Goal: Task Accomplishment & Management: Manage account settings

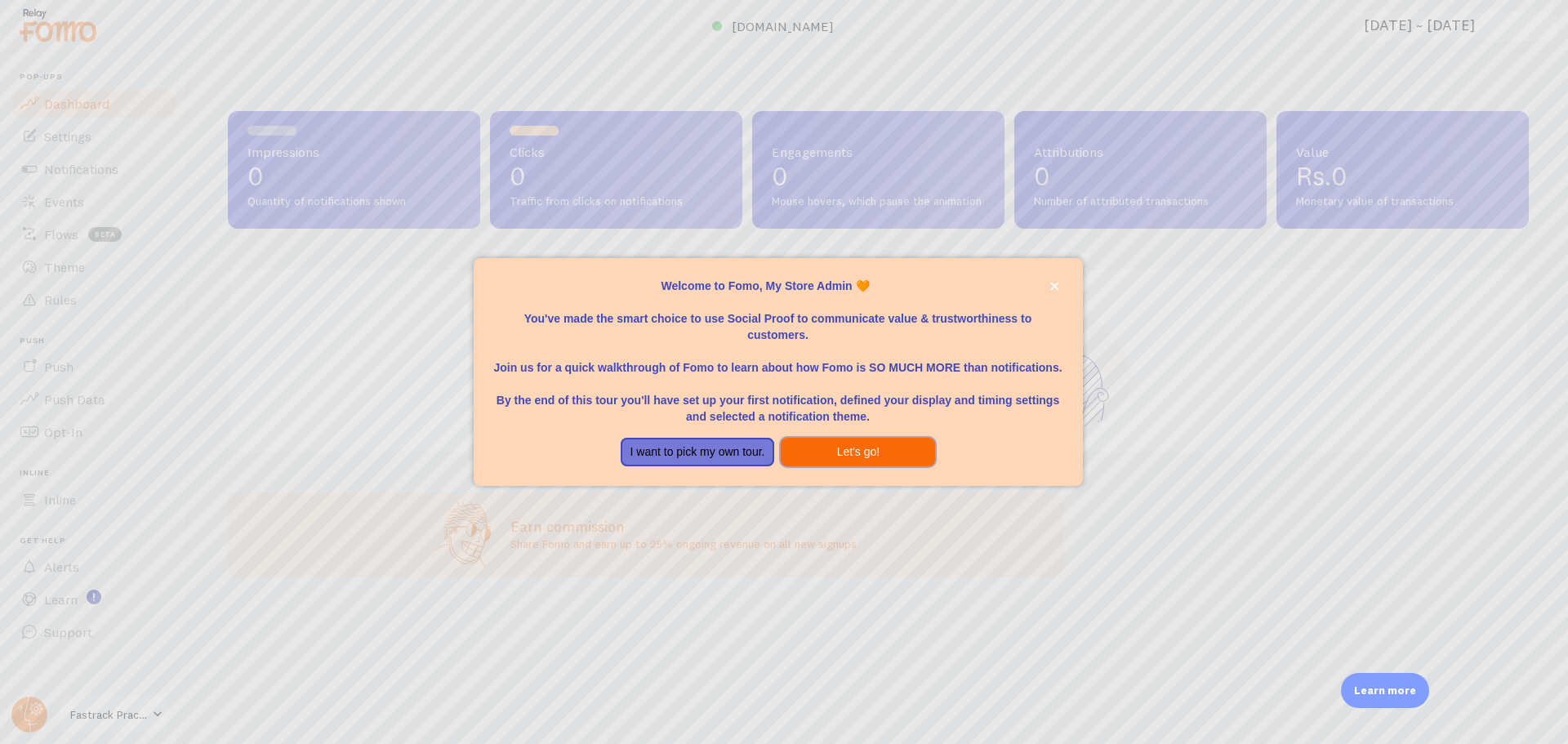
click at [845, 453] on button "Let's go!" at bounding box center [857, 452] width 154 height 30
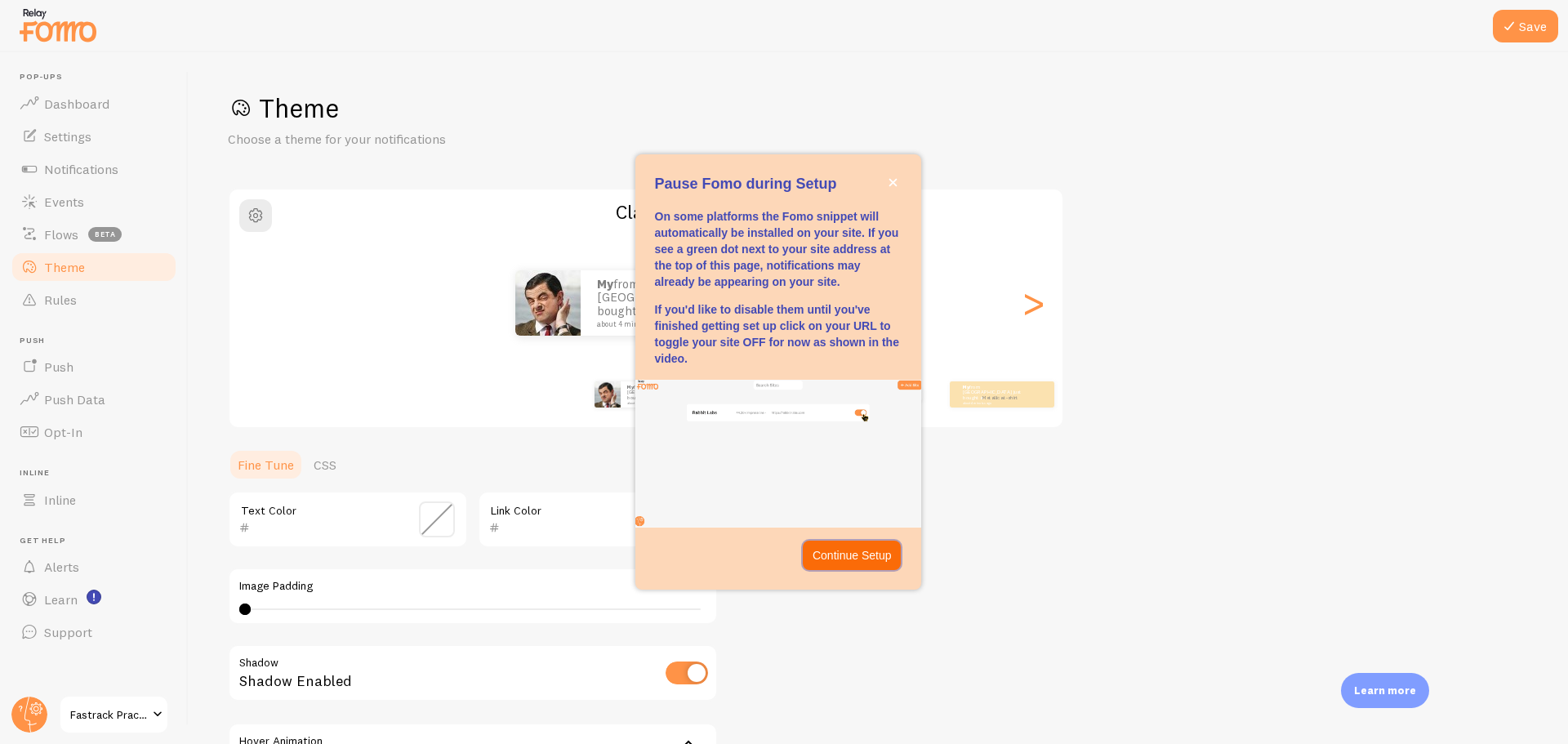
click at [859, 549] on p "Continue Setup" at bounding box center [853, 555] width 79 height 16
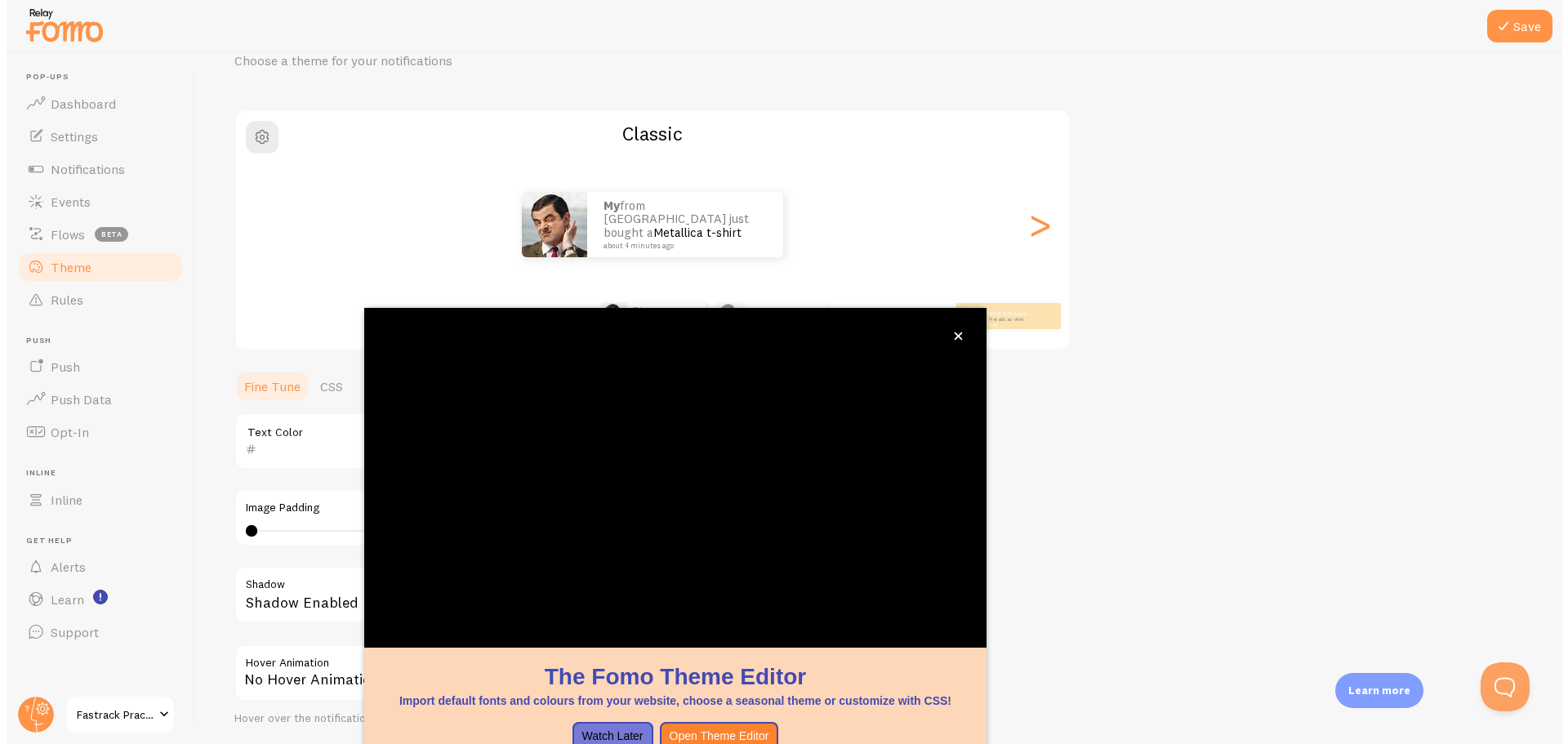
scroll to position [66, 0]
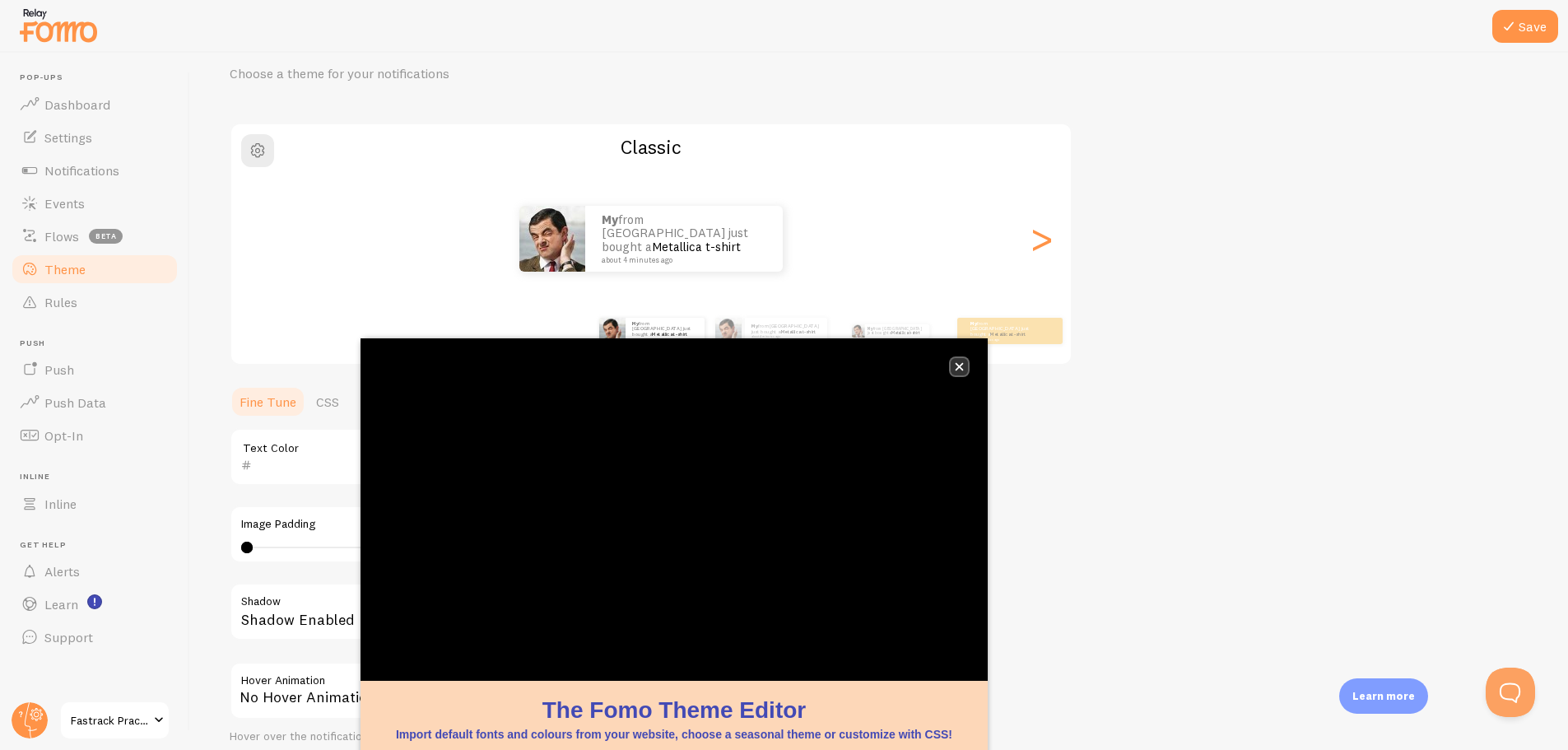
click at [961, 364] on icon "close," at bounding box center [960, 366] width 8 height 8
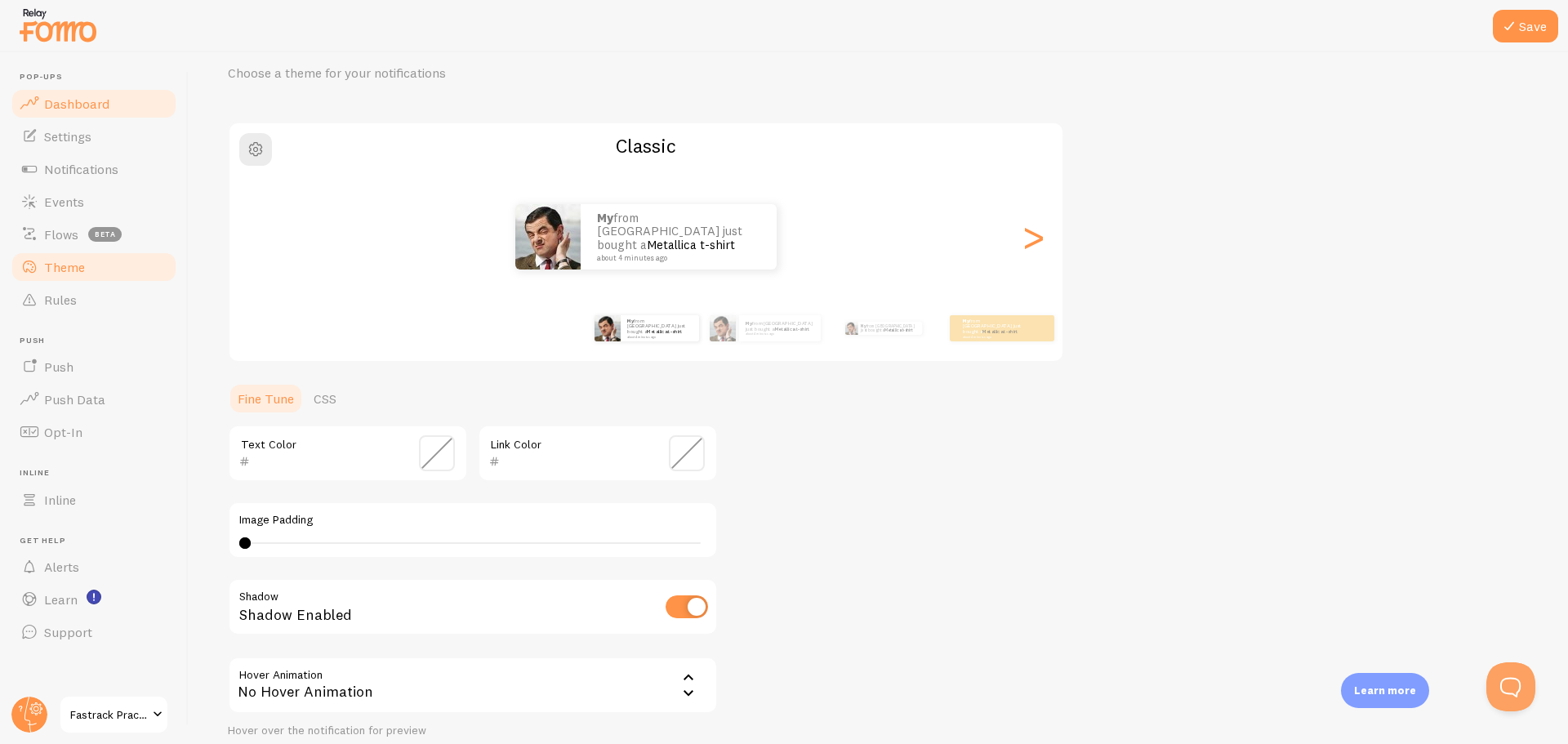
click at [71, 110] on span "Dashboard" at bounding box center [77, 104] width 65 height 16
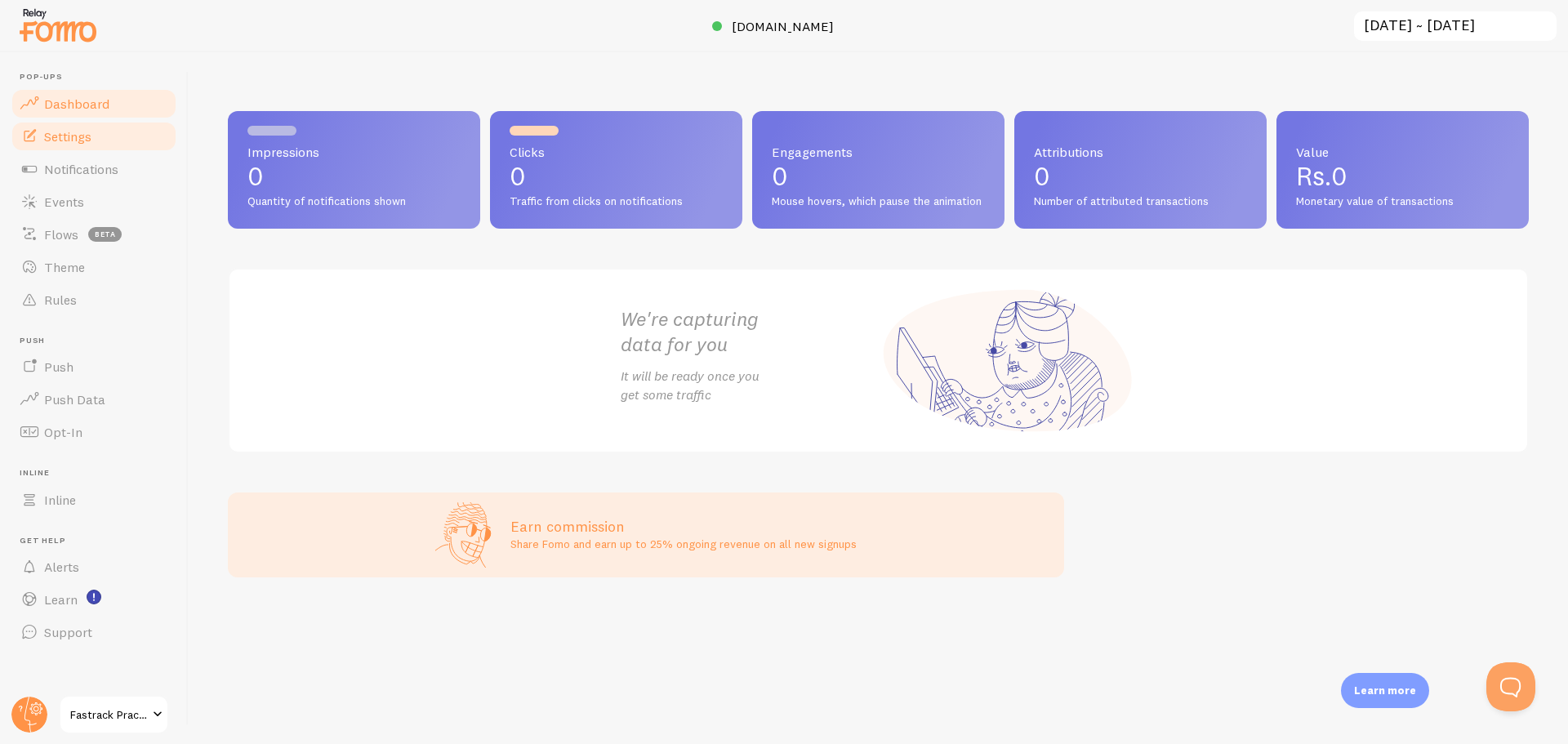
click at [85, 137] on span "Settings" at bounding box center [68, 136] width 48 height 16
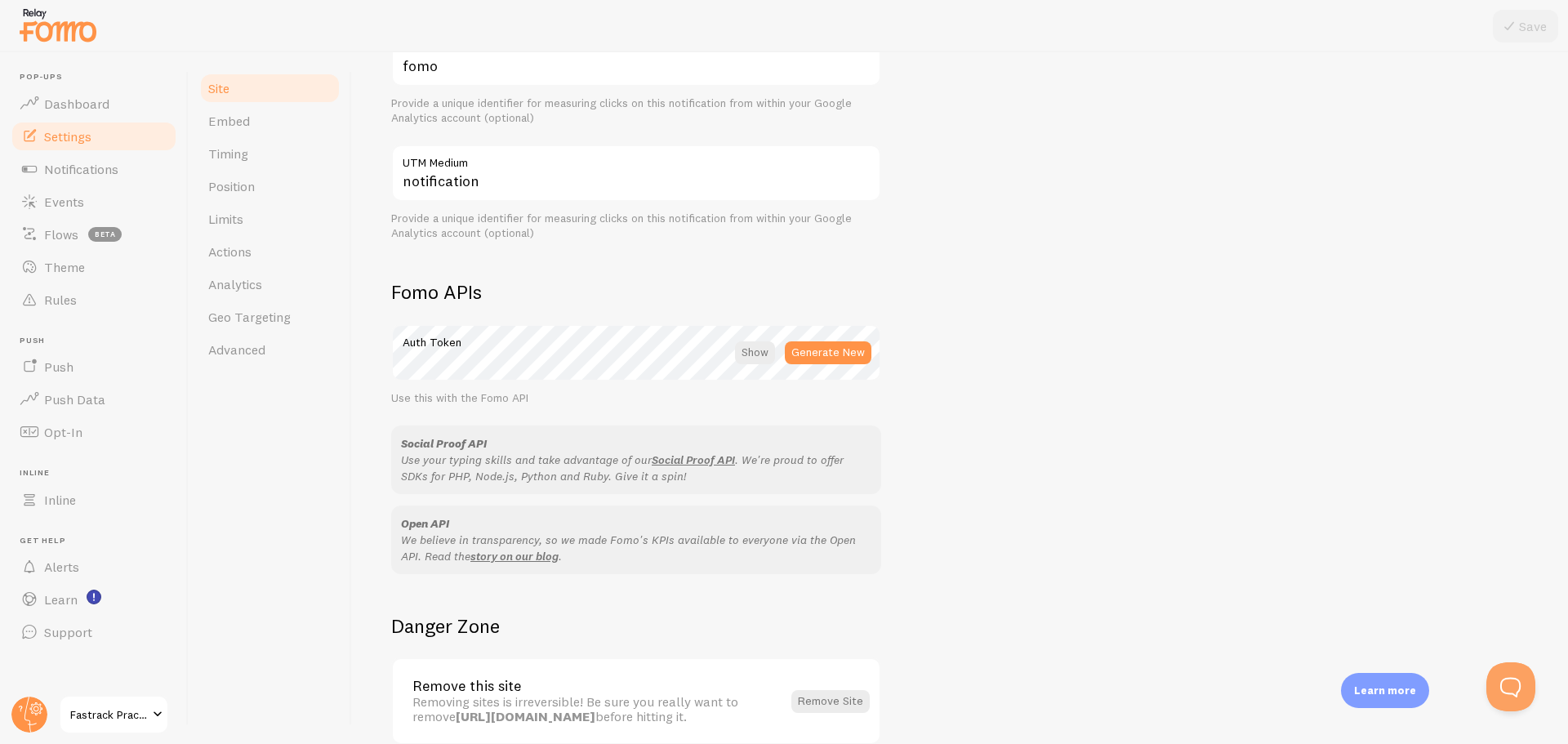
scroll to position [813, 0]
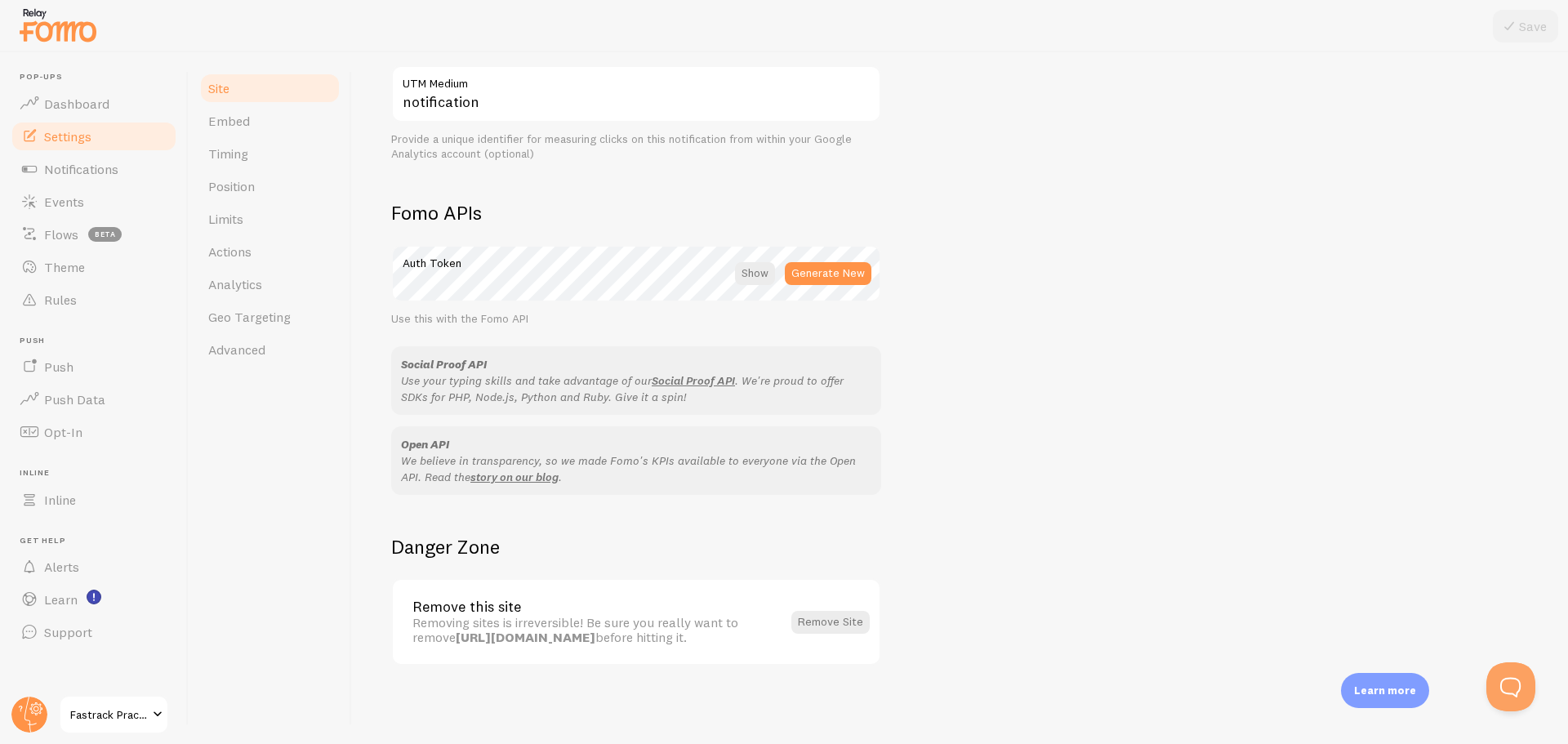
click at [100, 706] on span "Fastrack Practice Store" at bounding box center [109, 714] width 78 height 20
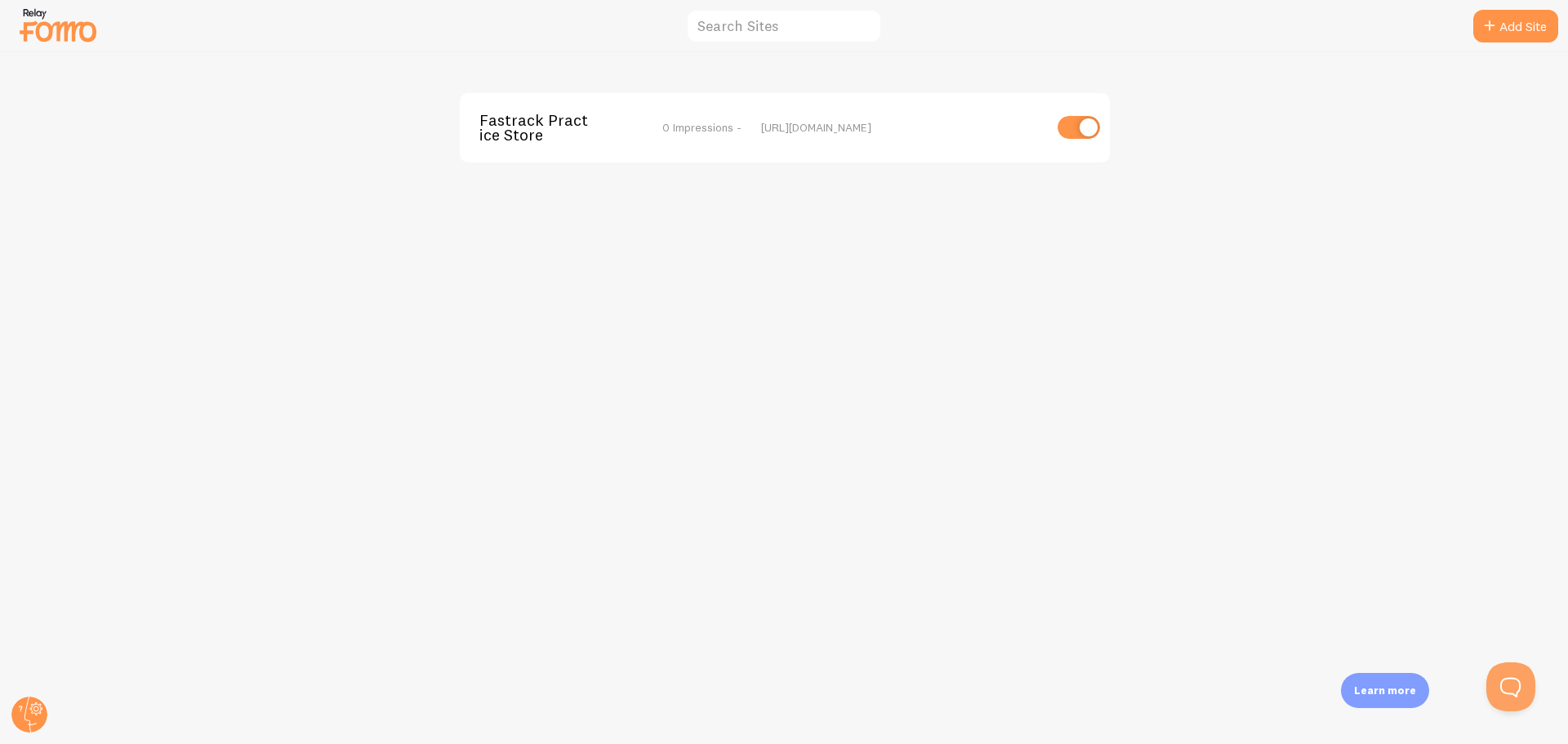
click at [521, 124] on span "Fastrack Practice Store" at bounding box center [545, 127] width 132 height 30
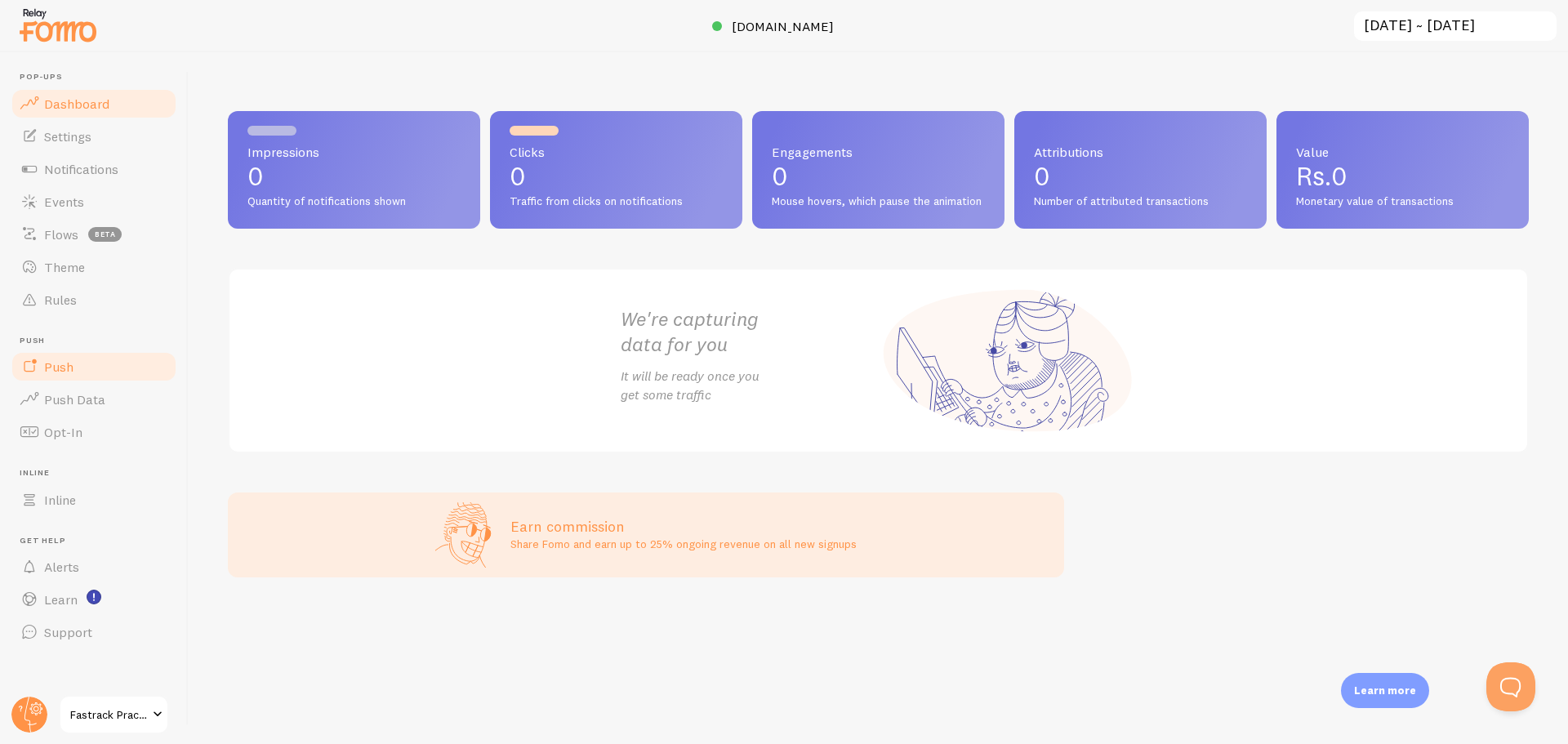
click at [97, 357] on link "Push" at bounding box center [94, 366] width 168 height 32
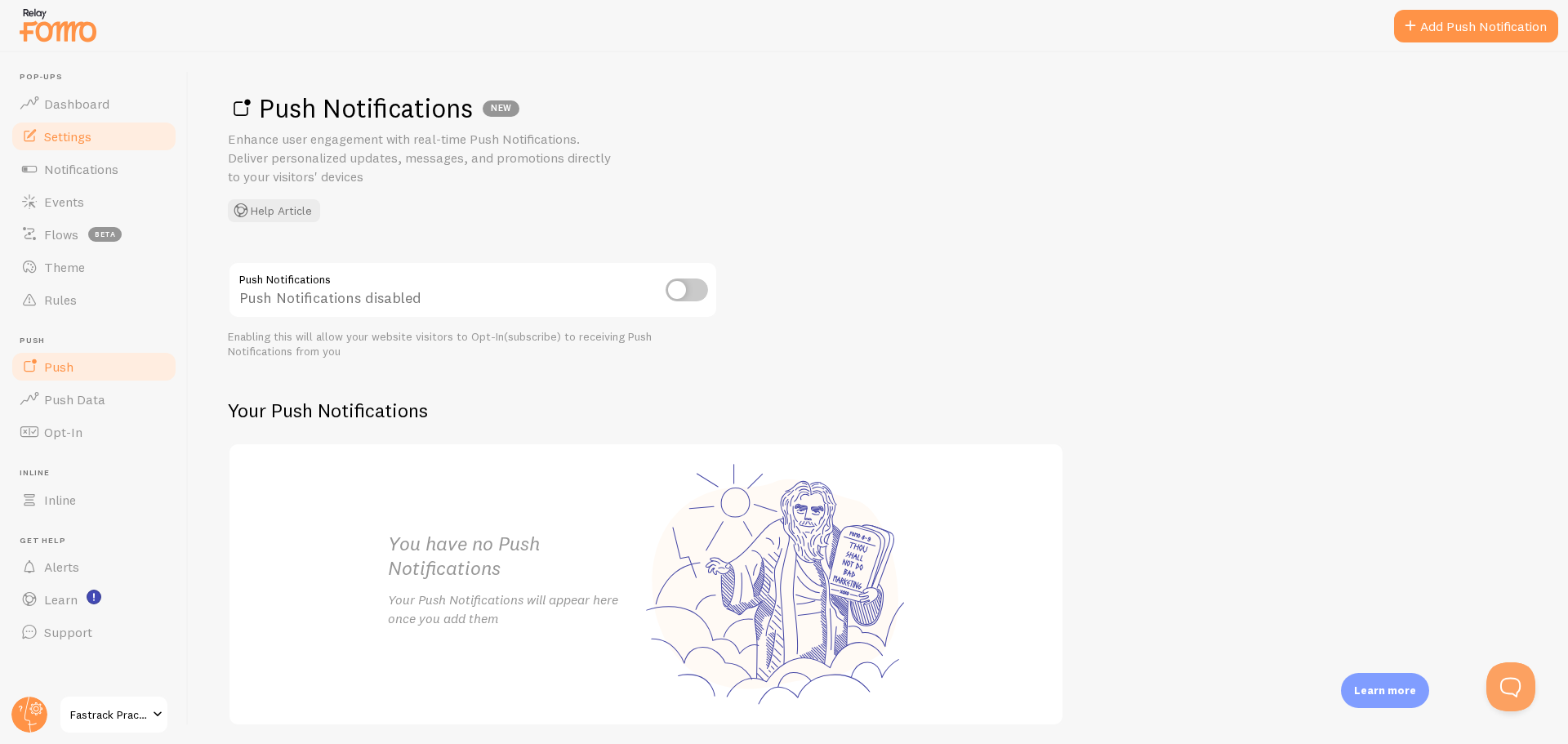
click at [97, 141] on link "Settings" at bounding box center [94, 136] width 168 height 32
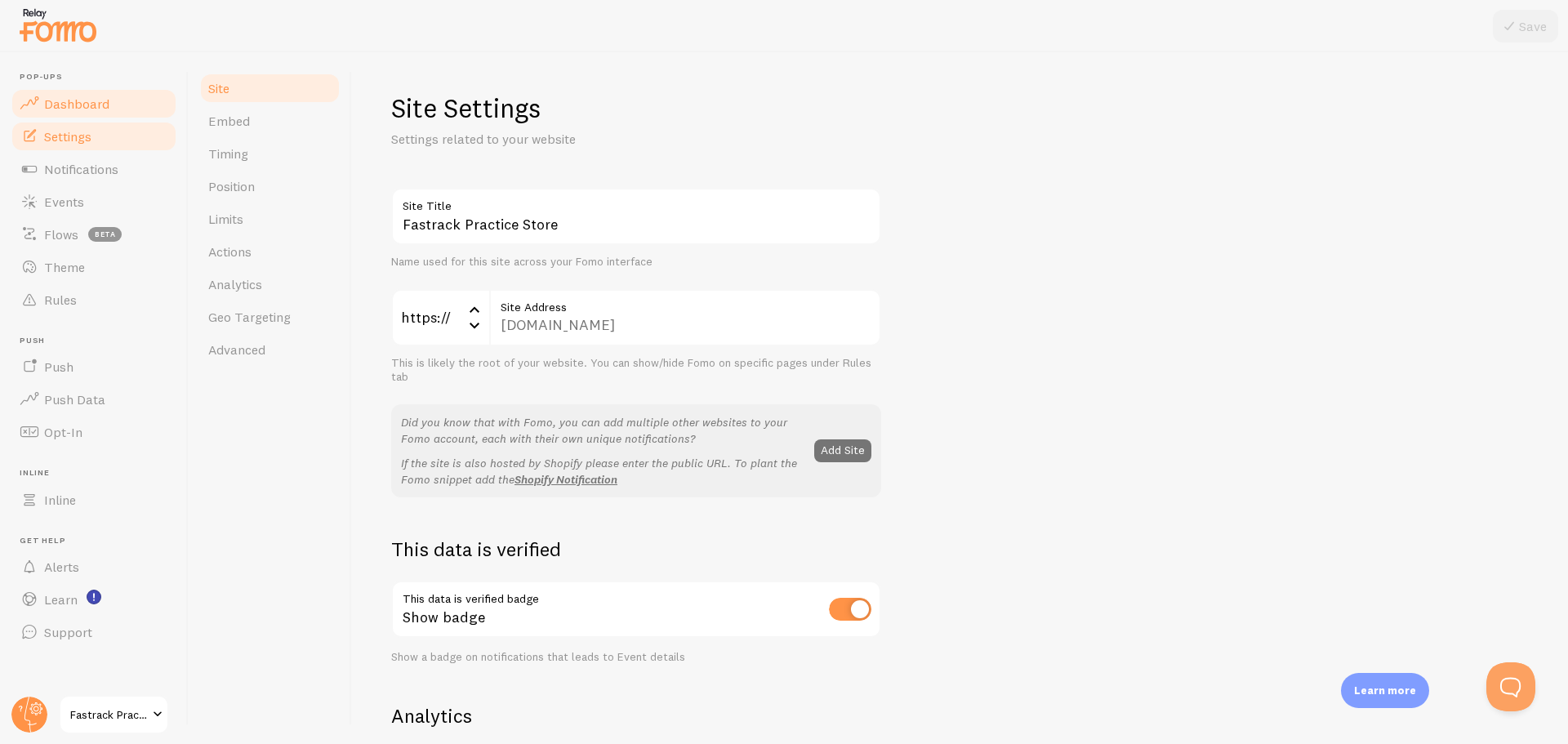
click at [94, 93] on link "Dashboard" at bounding box center [94, 104] width 168 height 32
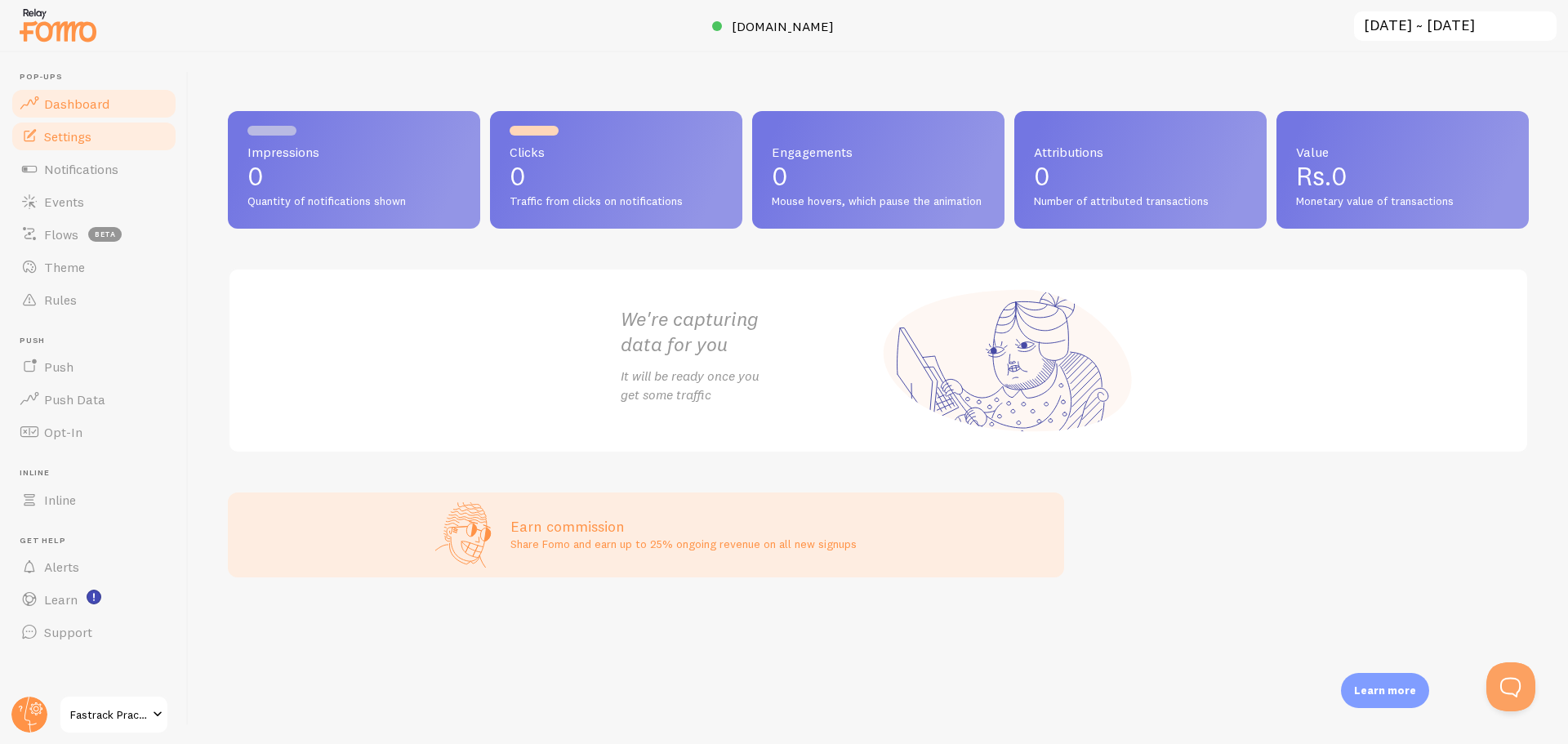
click at [97, 132] on link "Settings" at bounding box center [94, 136] width 168 height 32
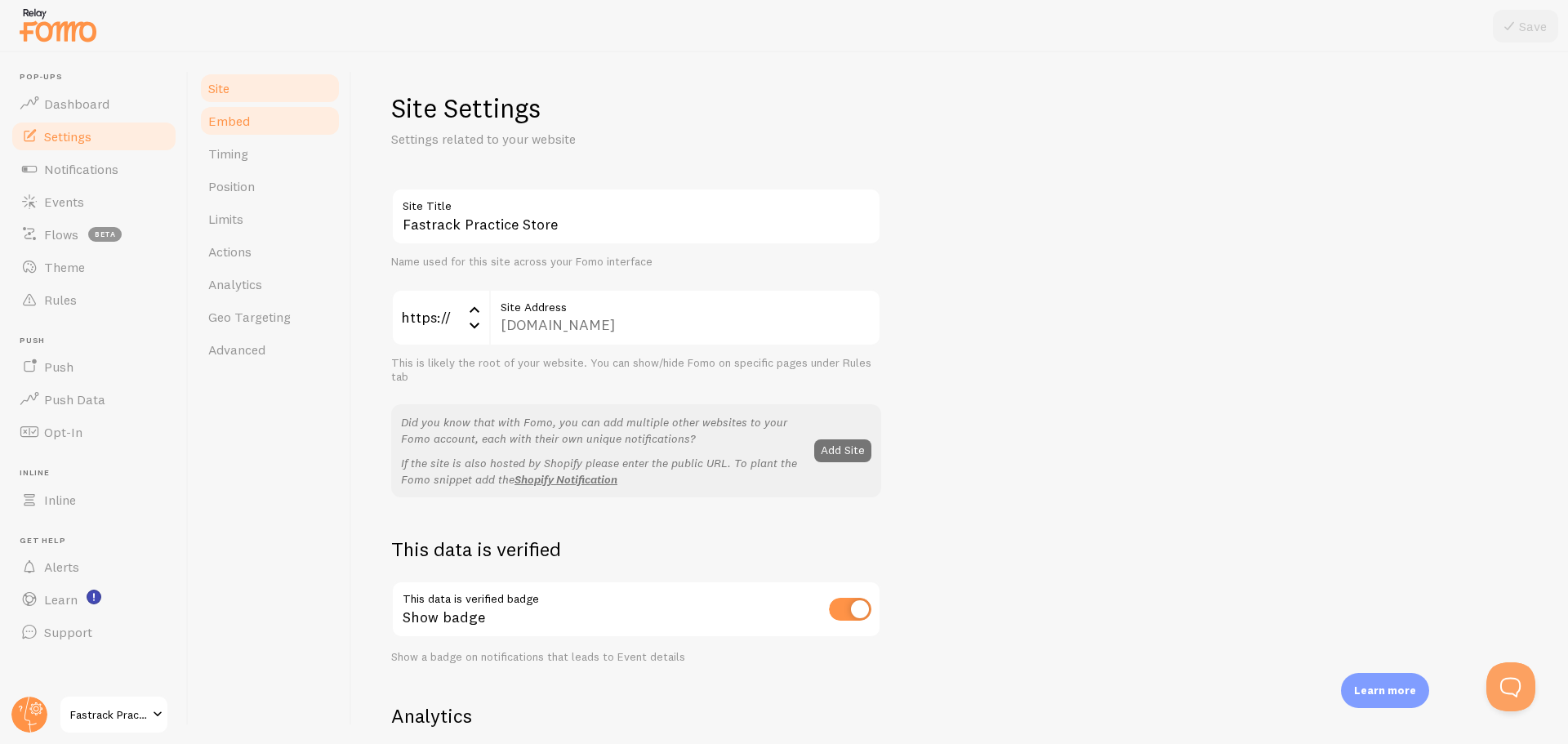
click at [314, 124] on link "Embed" at bounding box center [270, 121] width 143 height 32
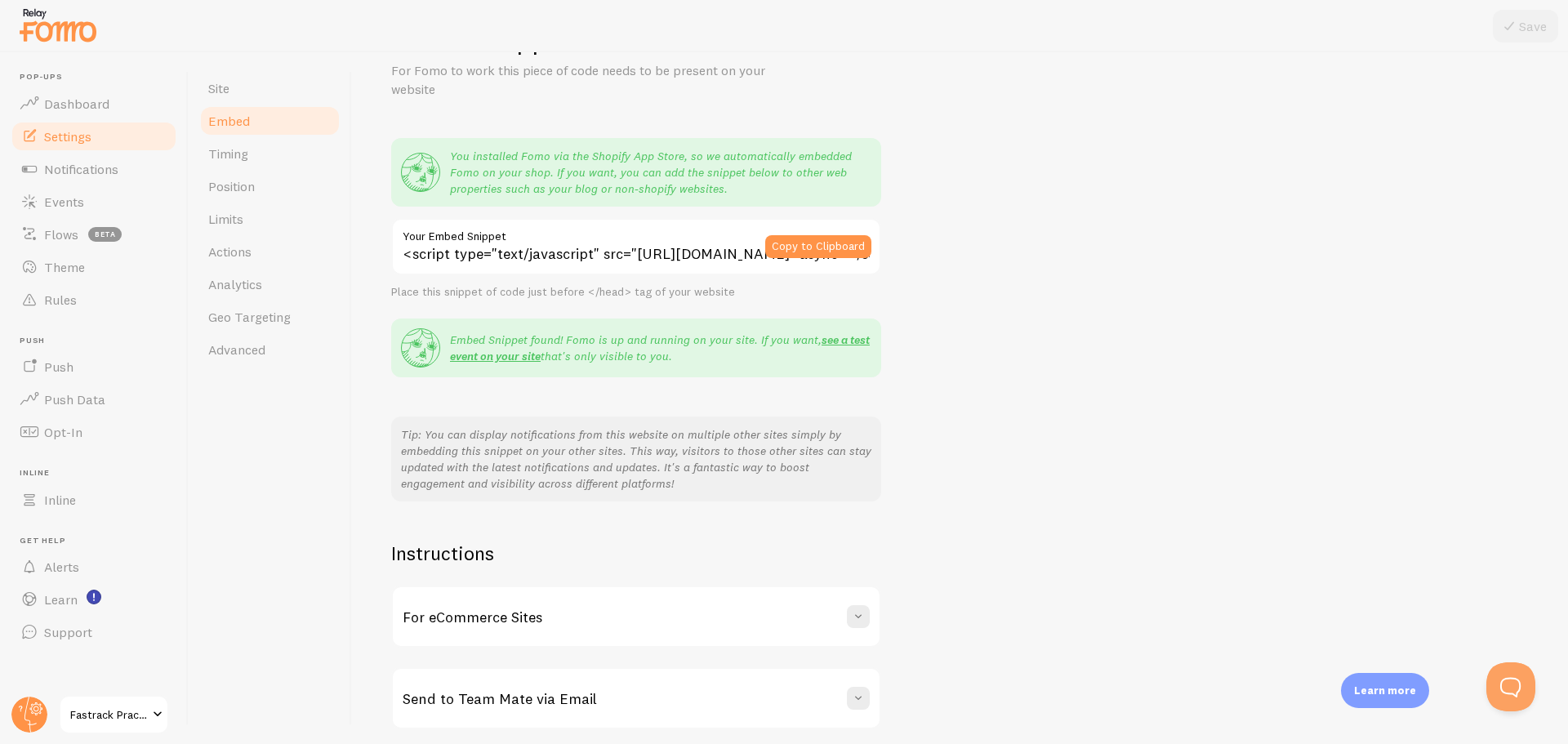
scroll to position [133, 0]
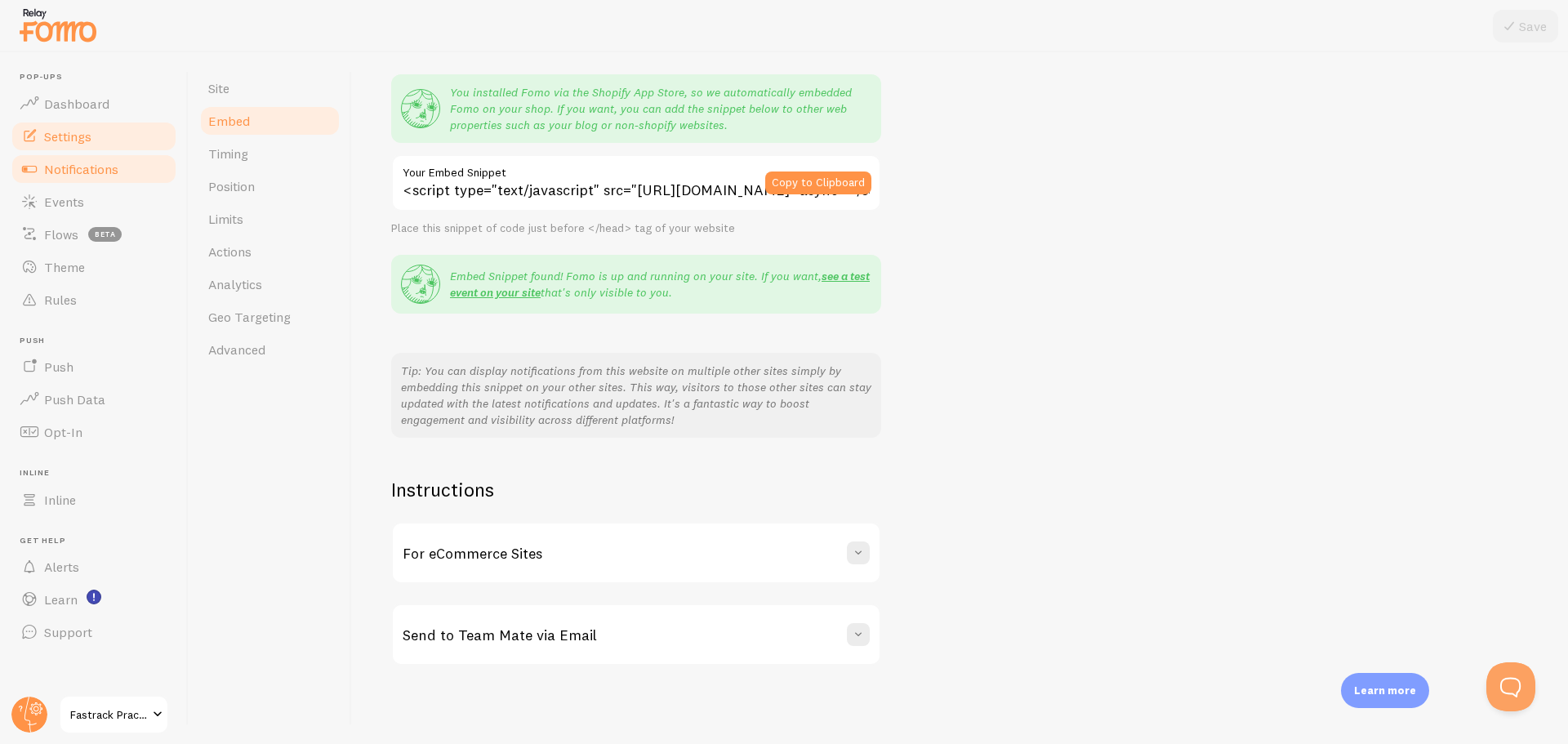
click at [60, 167] on span "Notifications" at bounding box center [81, 169] width 74 height 16
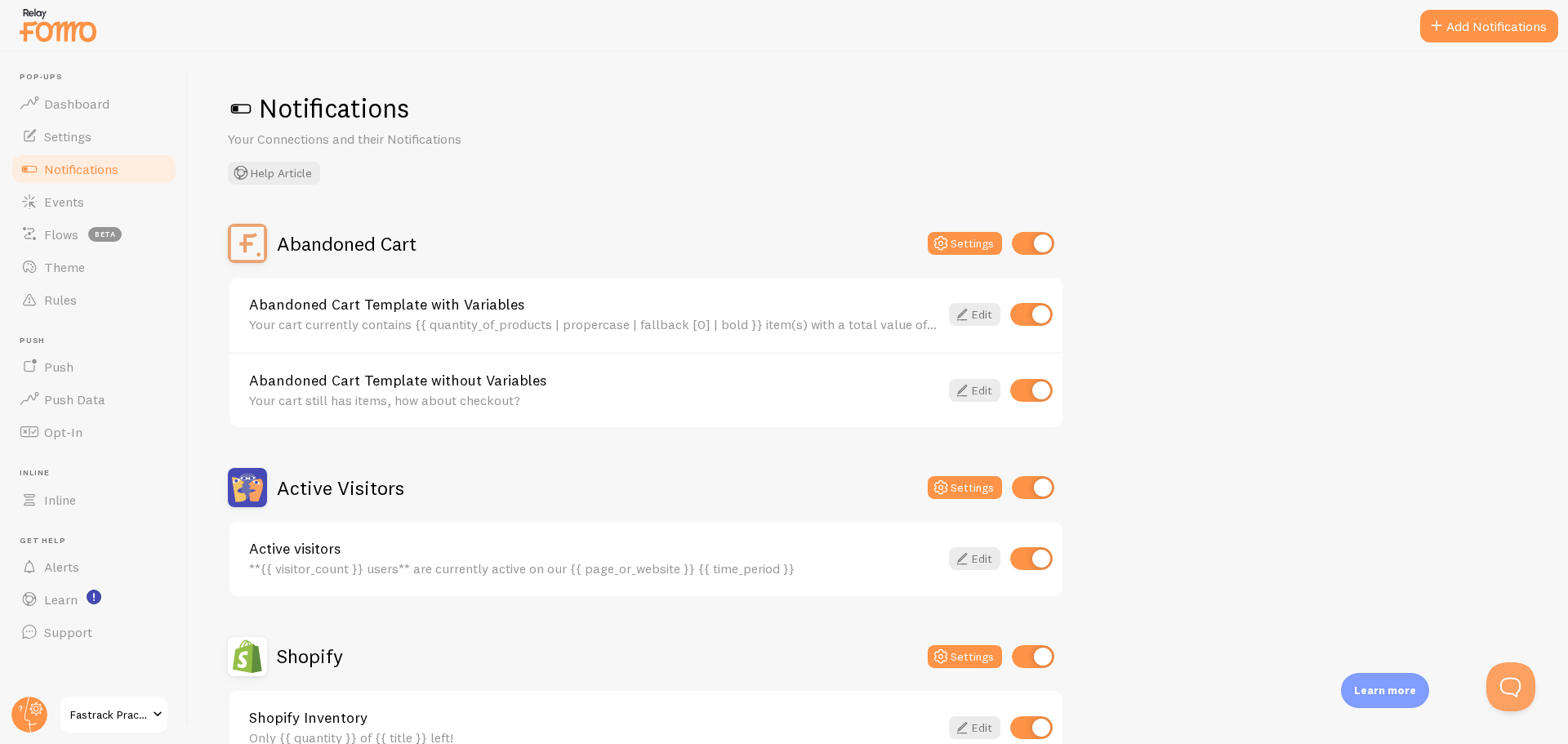
scroll to position [82, 0]
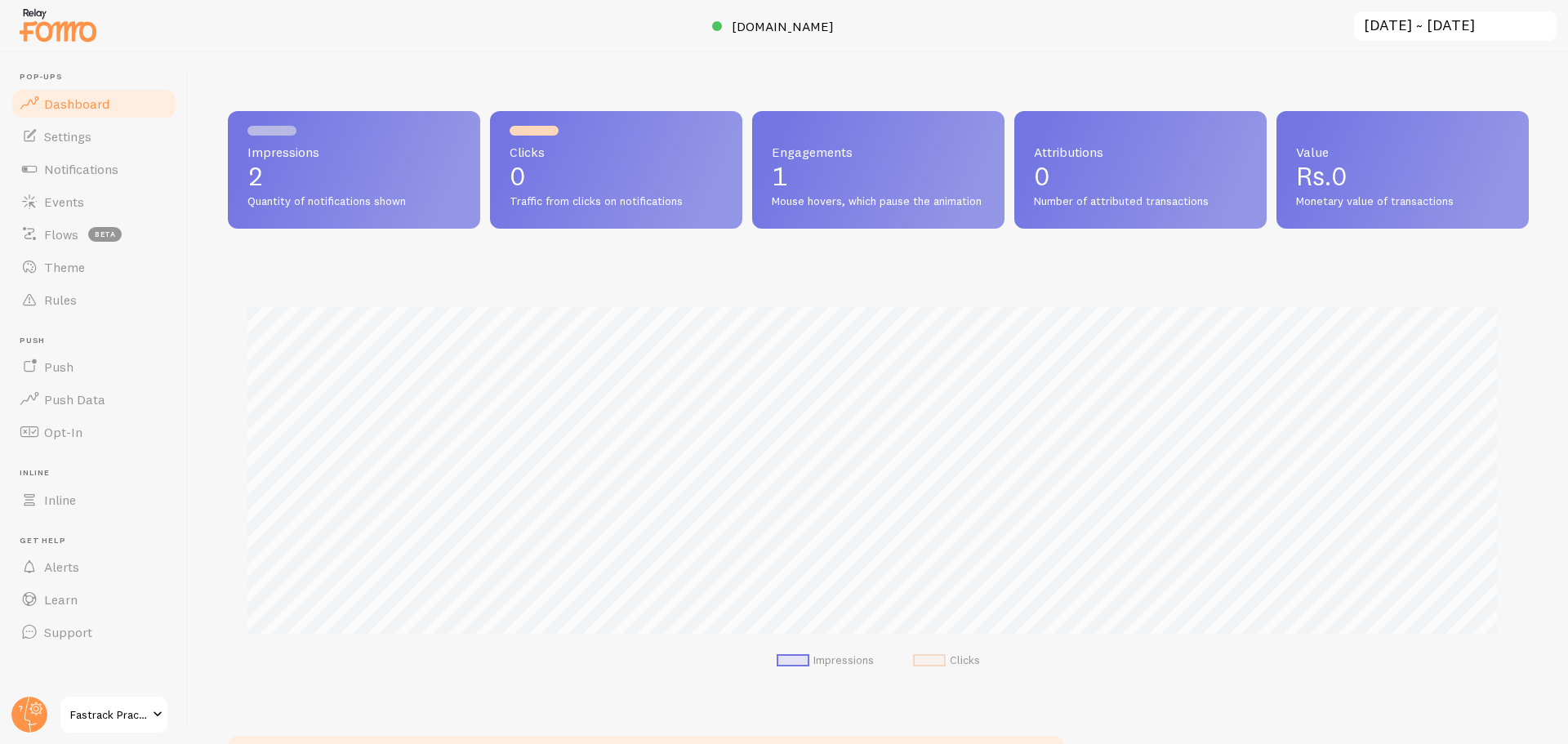
scroll to position [428, 1288]
click at [86, 168] on span "Notifications" at bounding box center [81, 169] width 74 height 16
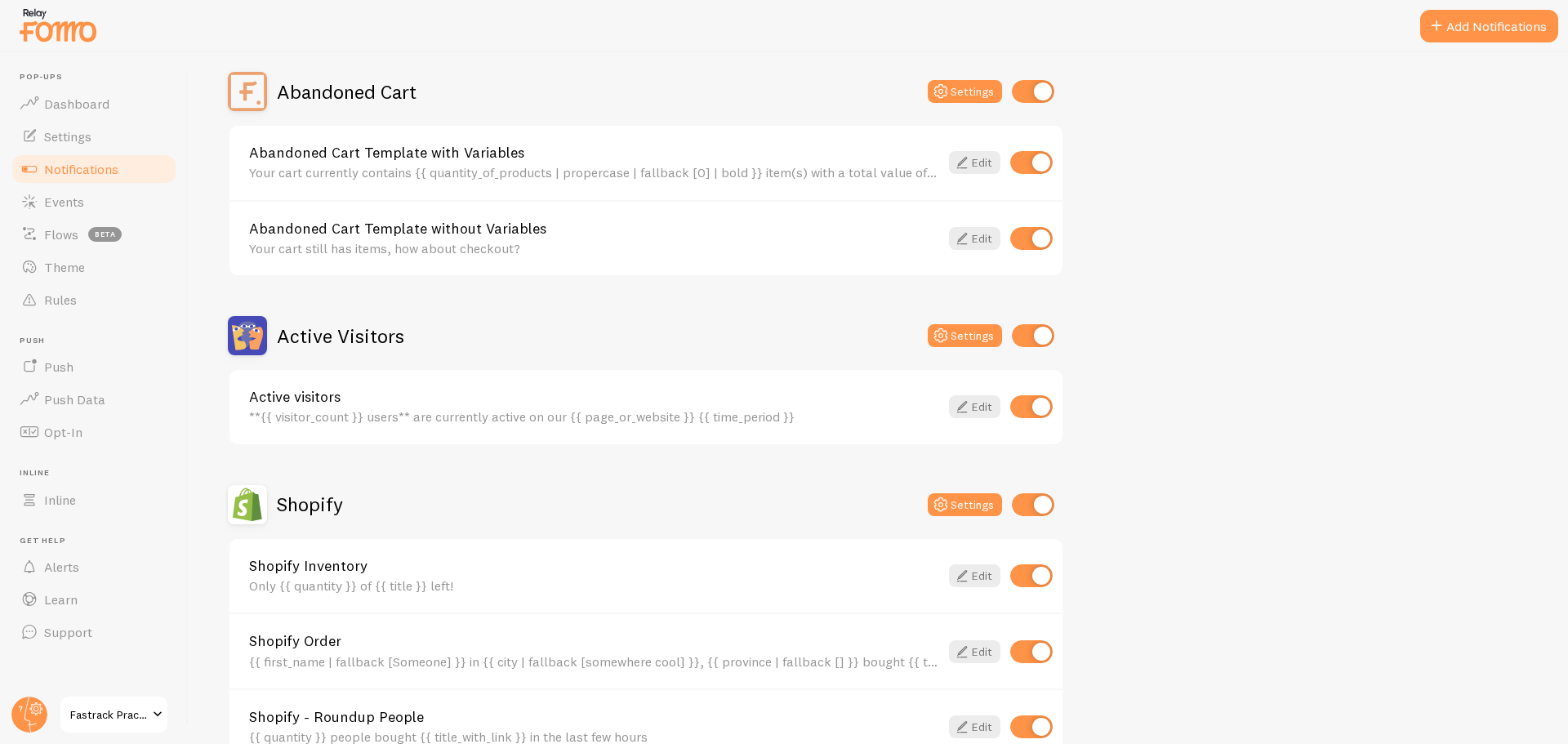
scroll to position [163, 0]
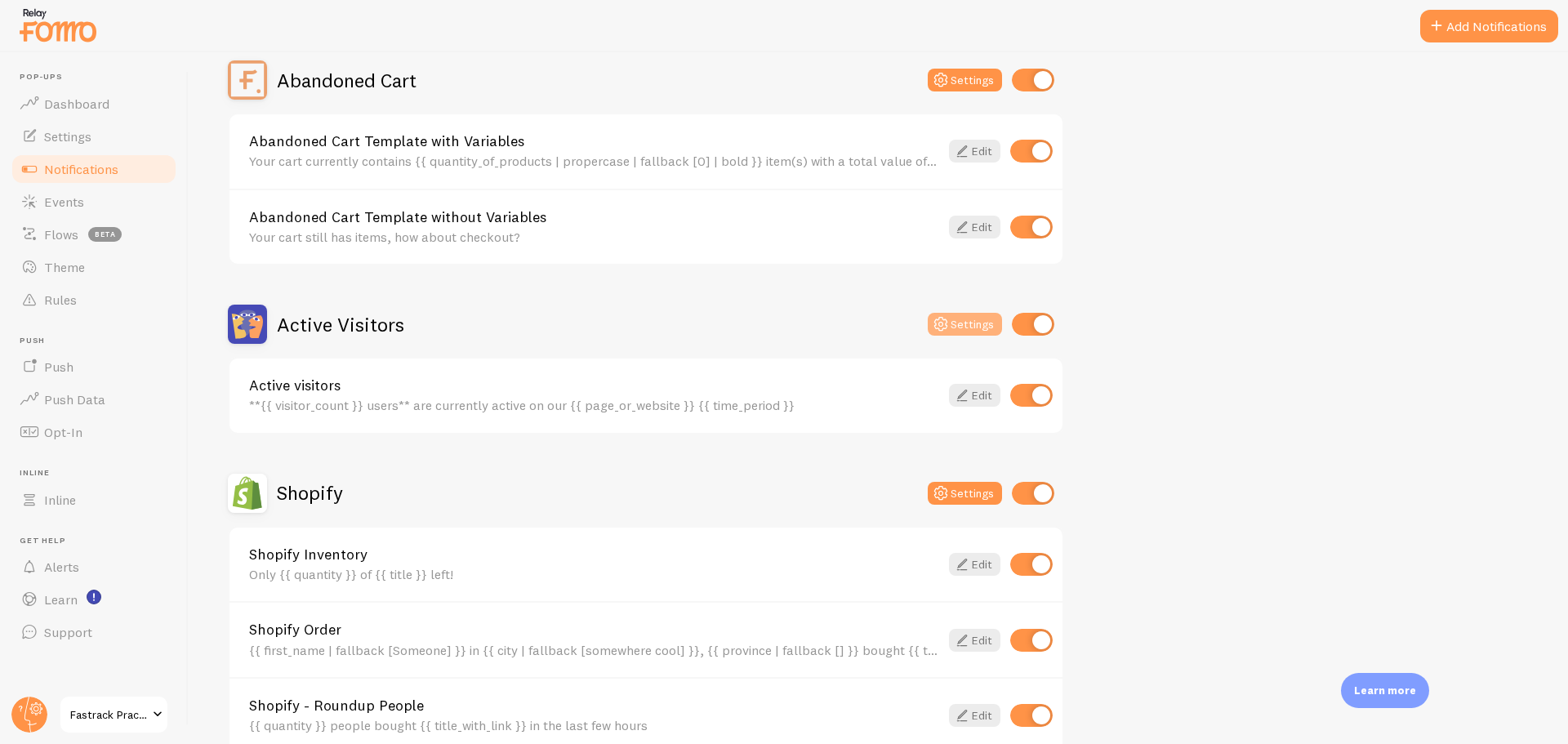
click at [960, 323] on button "Settings" at bounding box center [964, 324] width 74 height 23
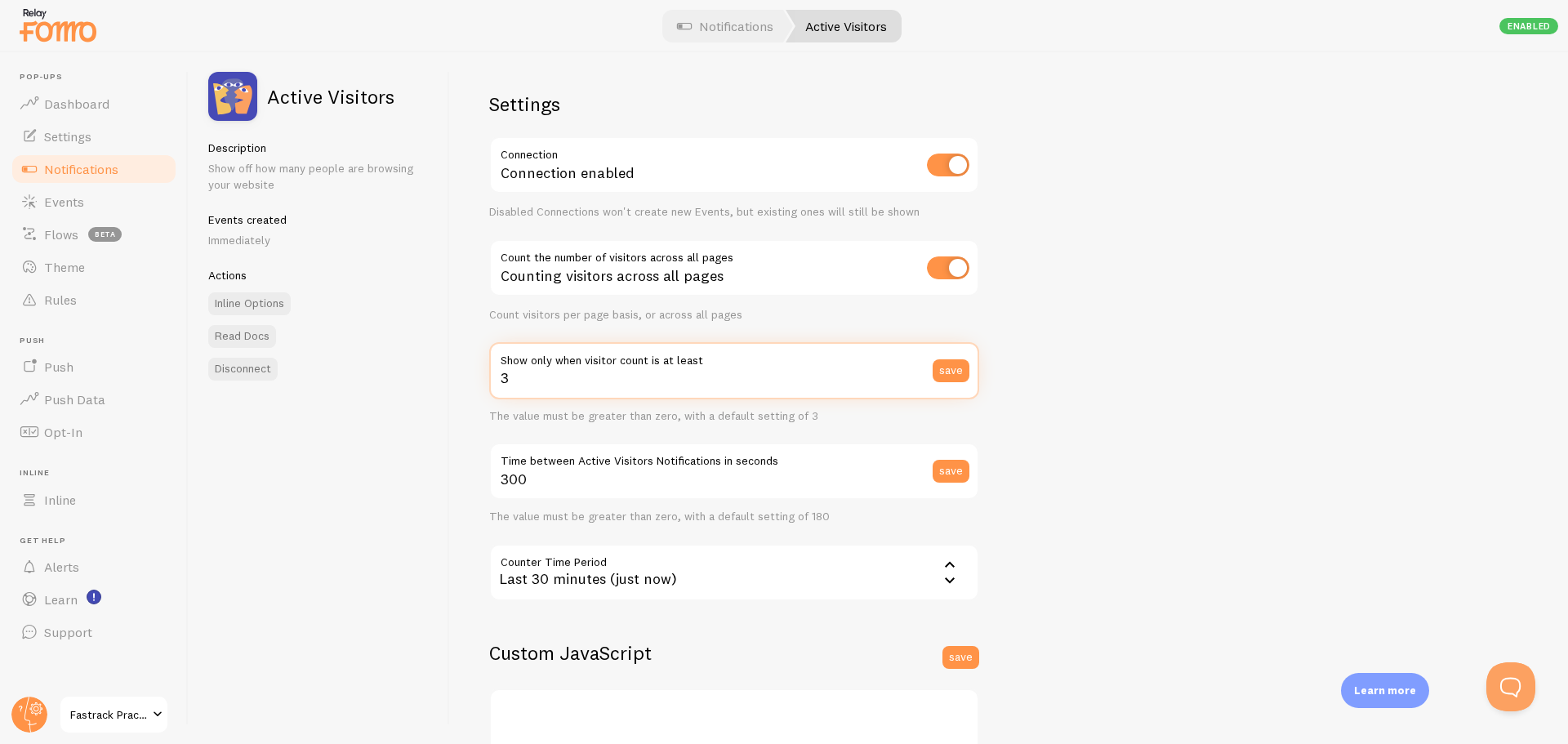
drag, startPoint x: 526, startPoint y: 383, endPoint x: 497, endPoint y: 388, distance: 29.4
click at [497, 388] on input "3" at bounding box center [733, 370] width 490 height 57
type input "1"
click at [1373, 418] on div "Settings Connection Connection enabled Disabled Connections won't create new Ev…" at bounding box center [1009, 398] width 1118 height 692
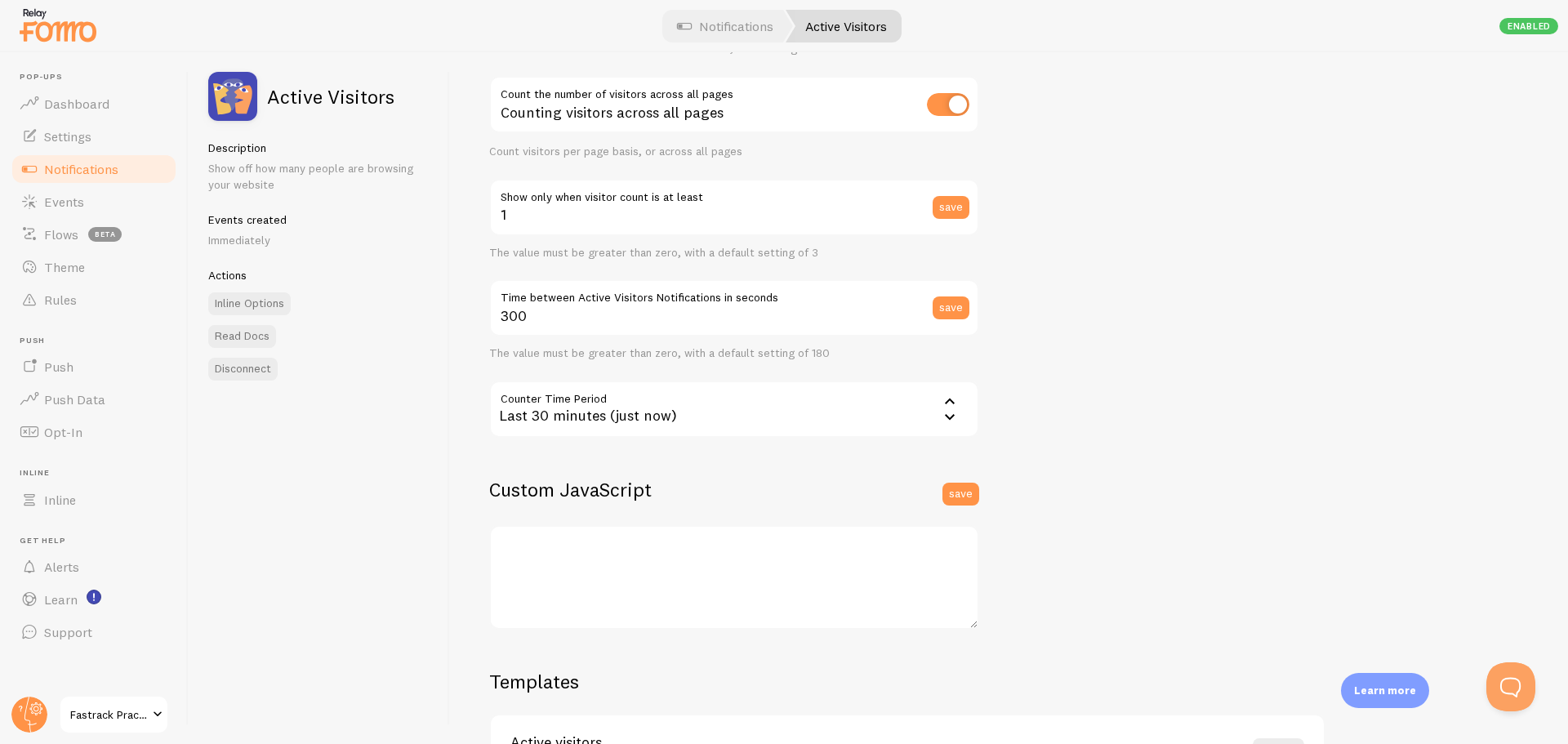
scroll to position [245, 0]
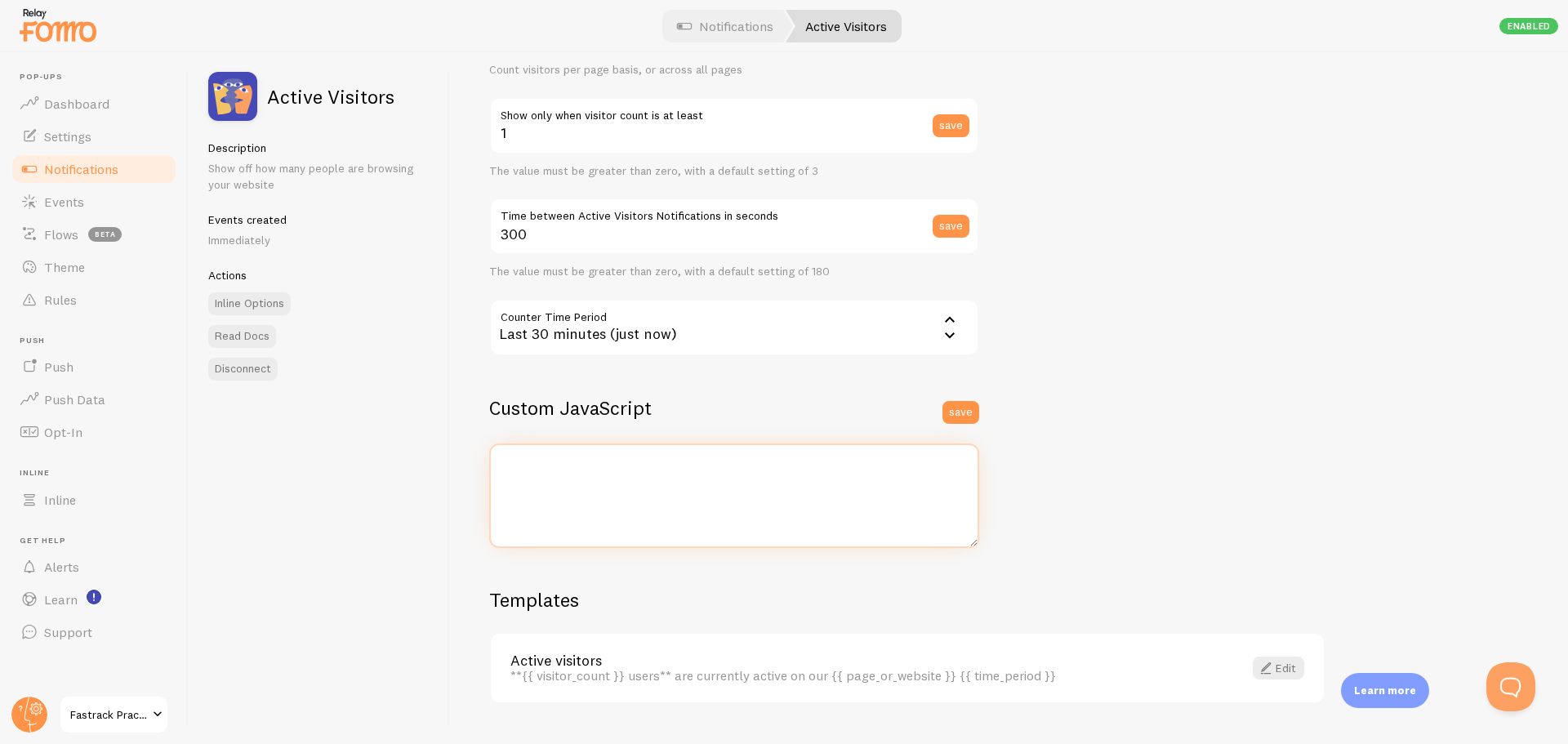
click at [555, 493] on textarea at bounding box center [733, 496] width 490 height 105
type textarea "//window.html_meta_fomo_title = function() { // var h1_elements = document.getE…"
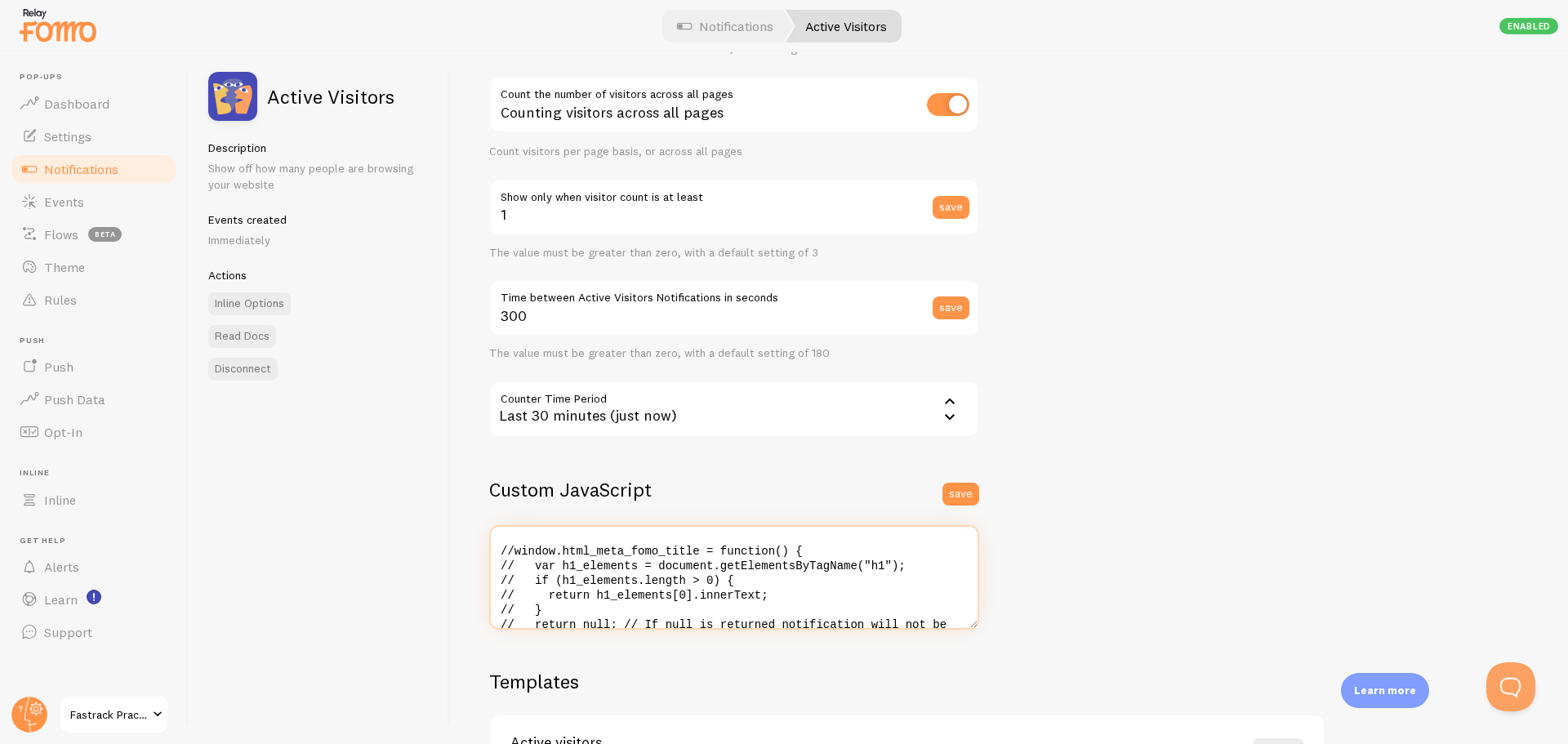
scroll to position [0, 0]
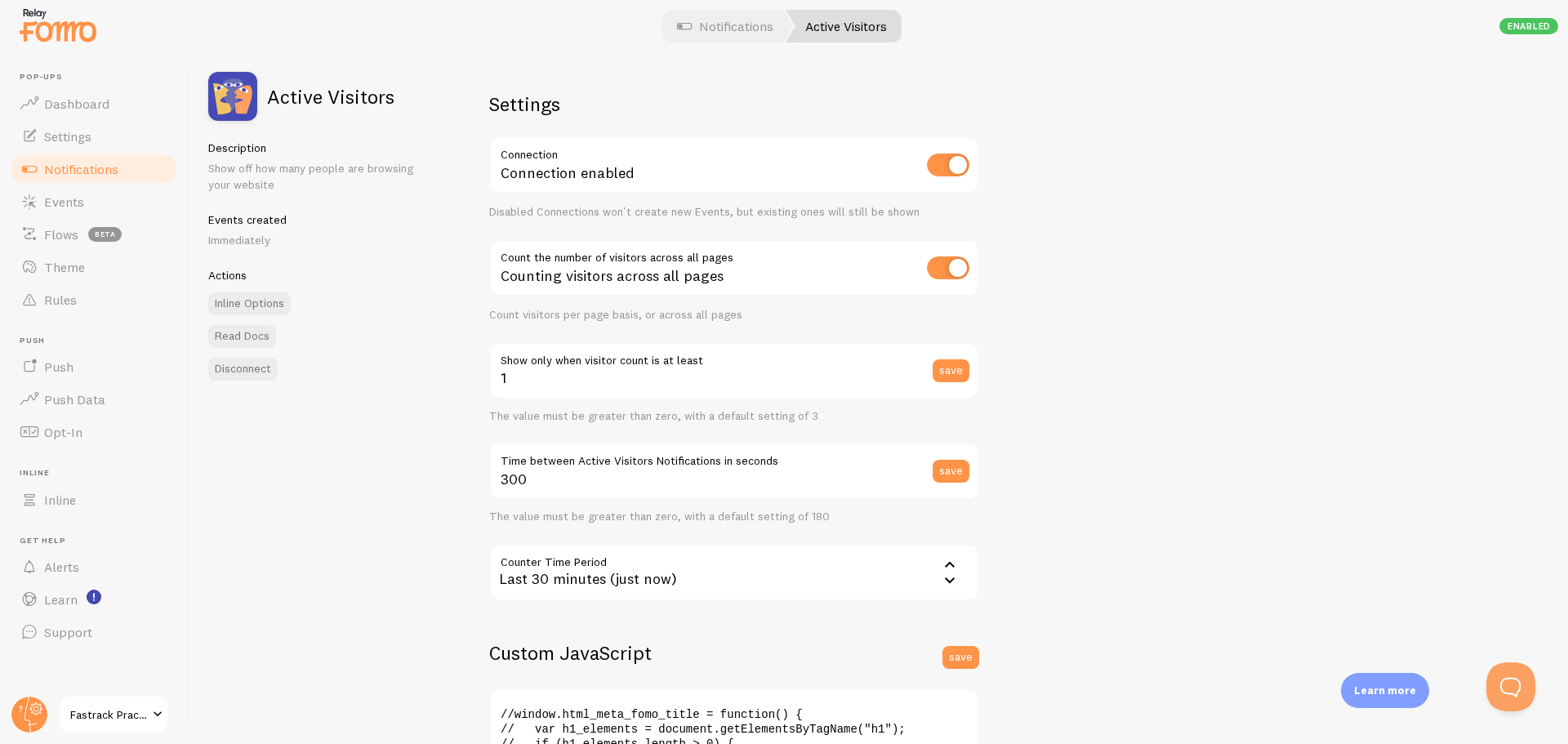
click at [81, 174] on span "Notifications" at bounding box center [81, 169] width 74 height 16
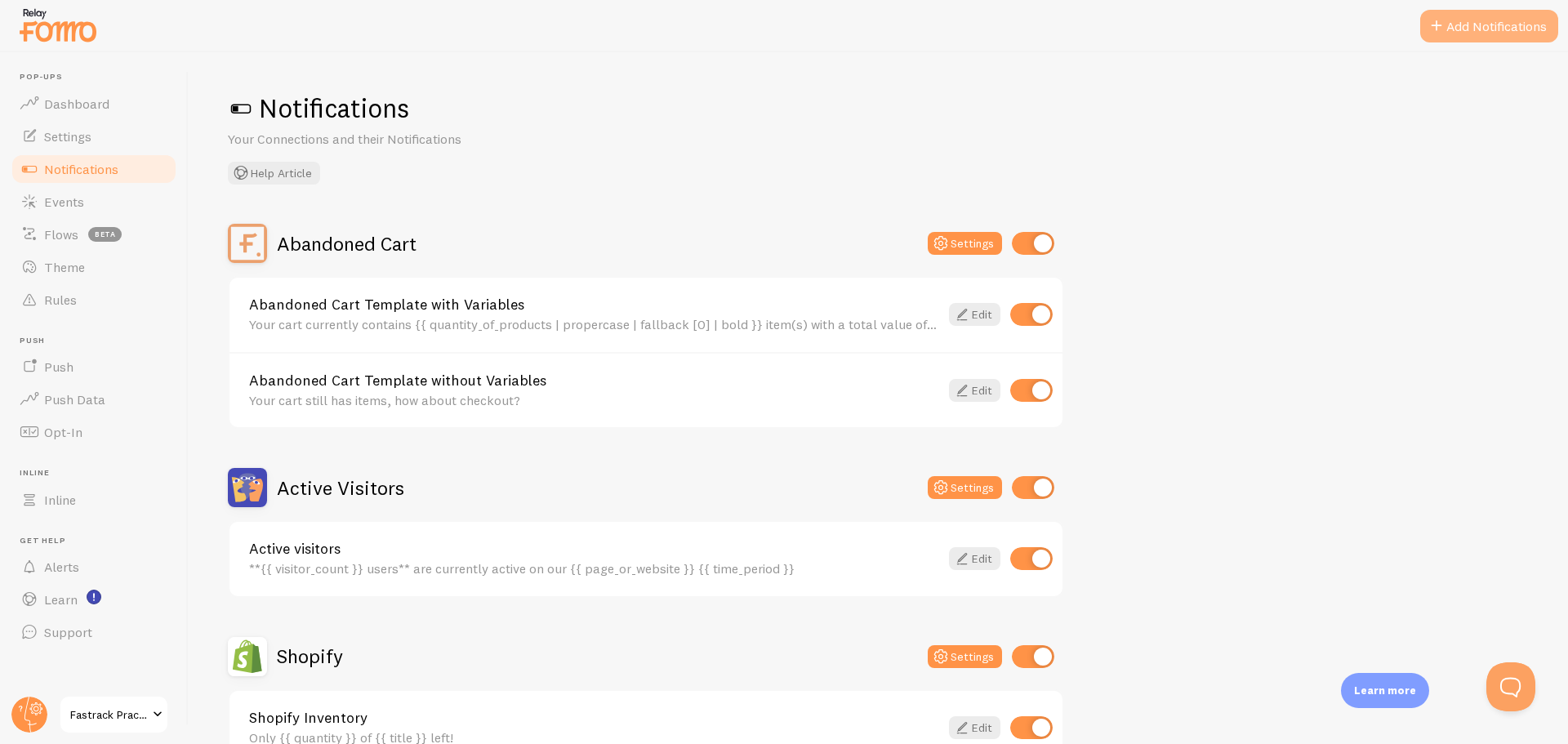
click at [1434, 20] on span at bounding box center [1436, 26] width 20 height 20
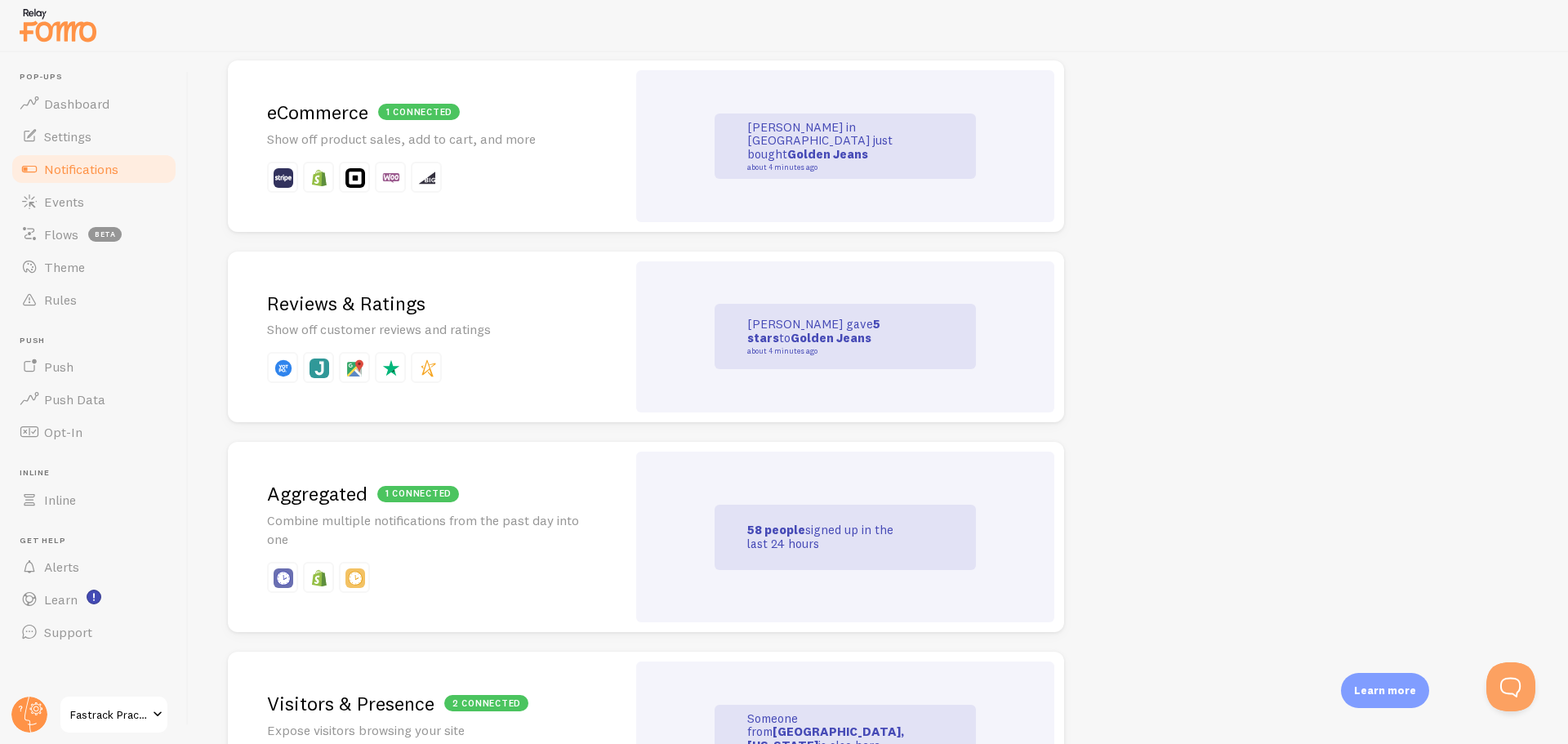
scroll to position [409, 0]
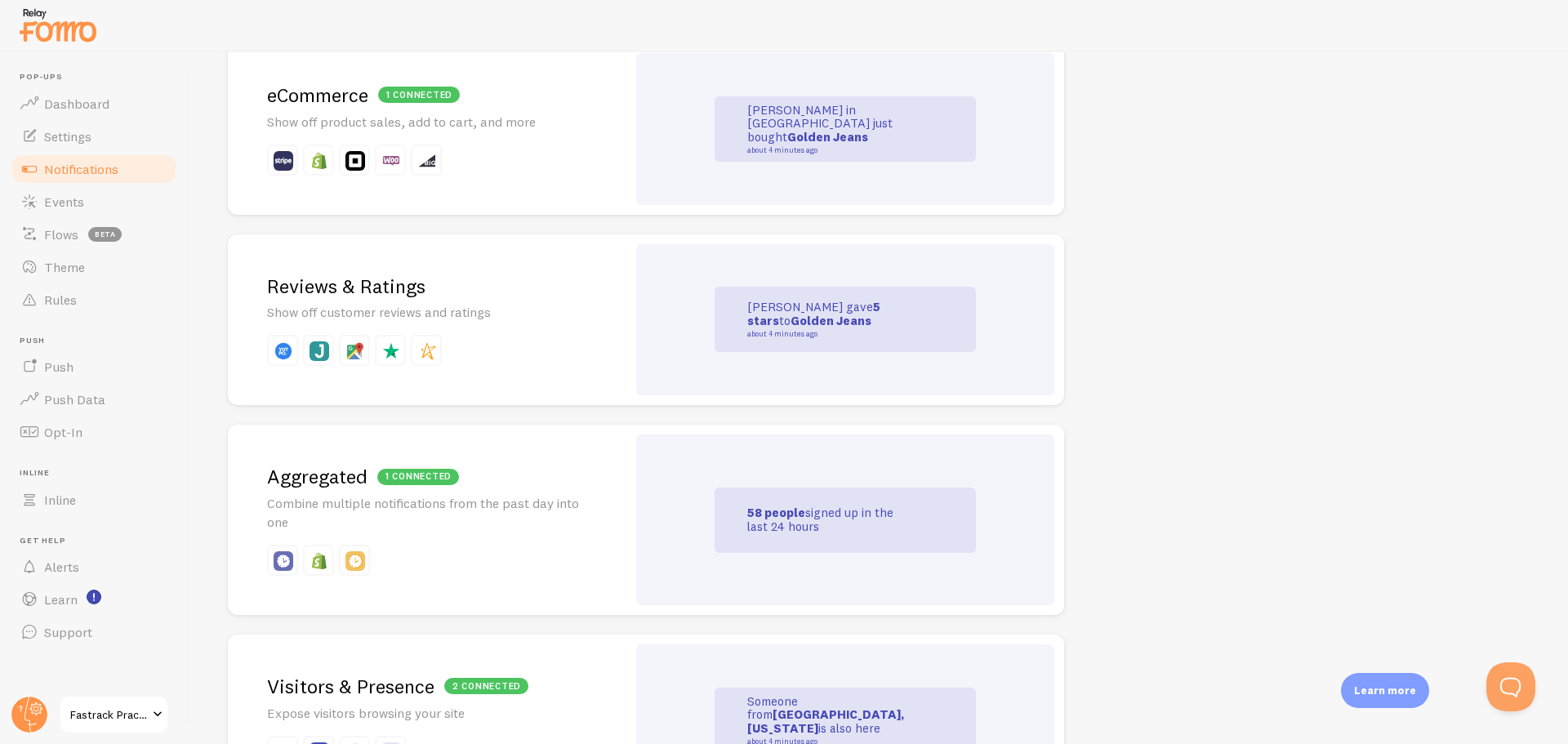
click at [512, 280] on h2 "Reviews & Ratings" at bounding box center [427, 286] width 320 height 25
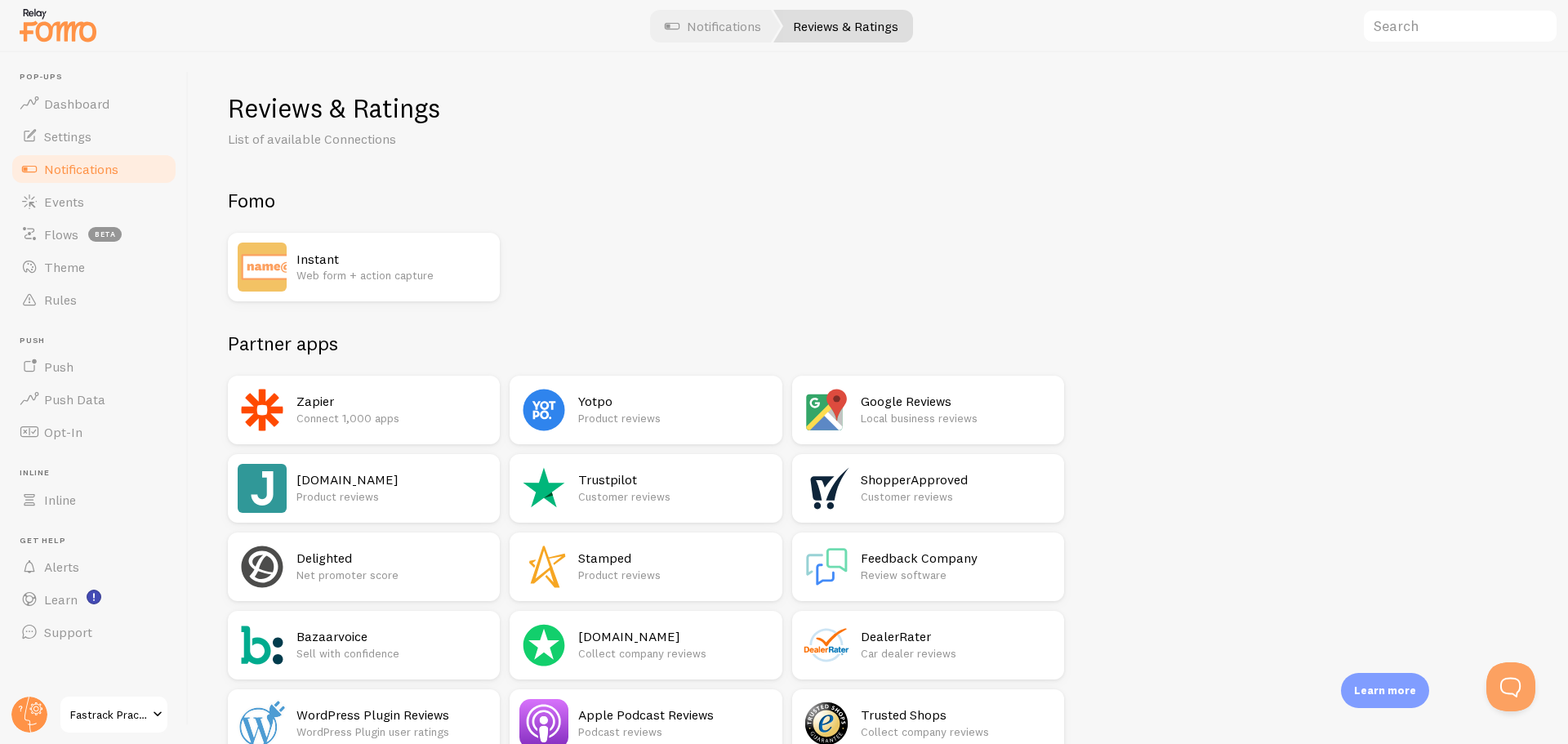
click at [439, 258] on h2 "Instant" at bounding box center [393, 259] width 194 height 17
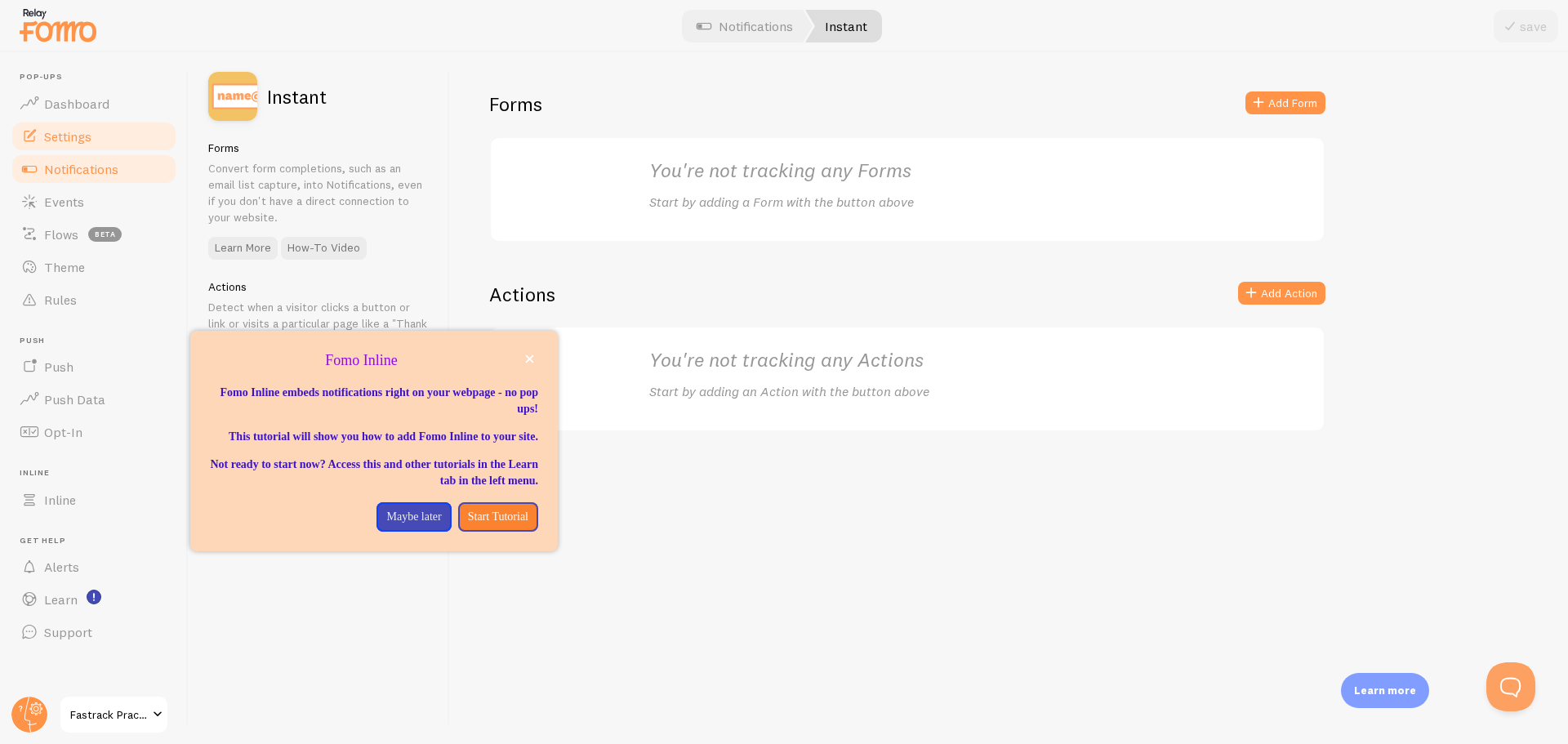
click at [51, 130] on span "Settings" at bounding box center [68, 136] width 48 height 16
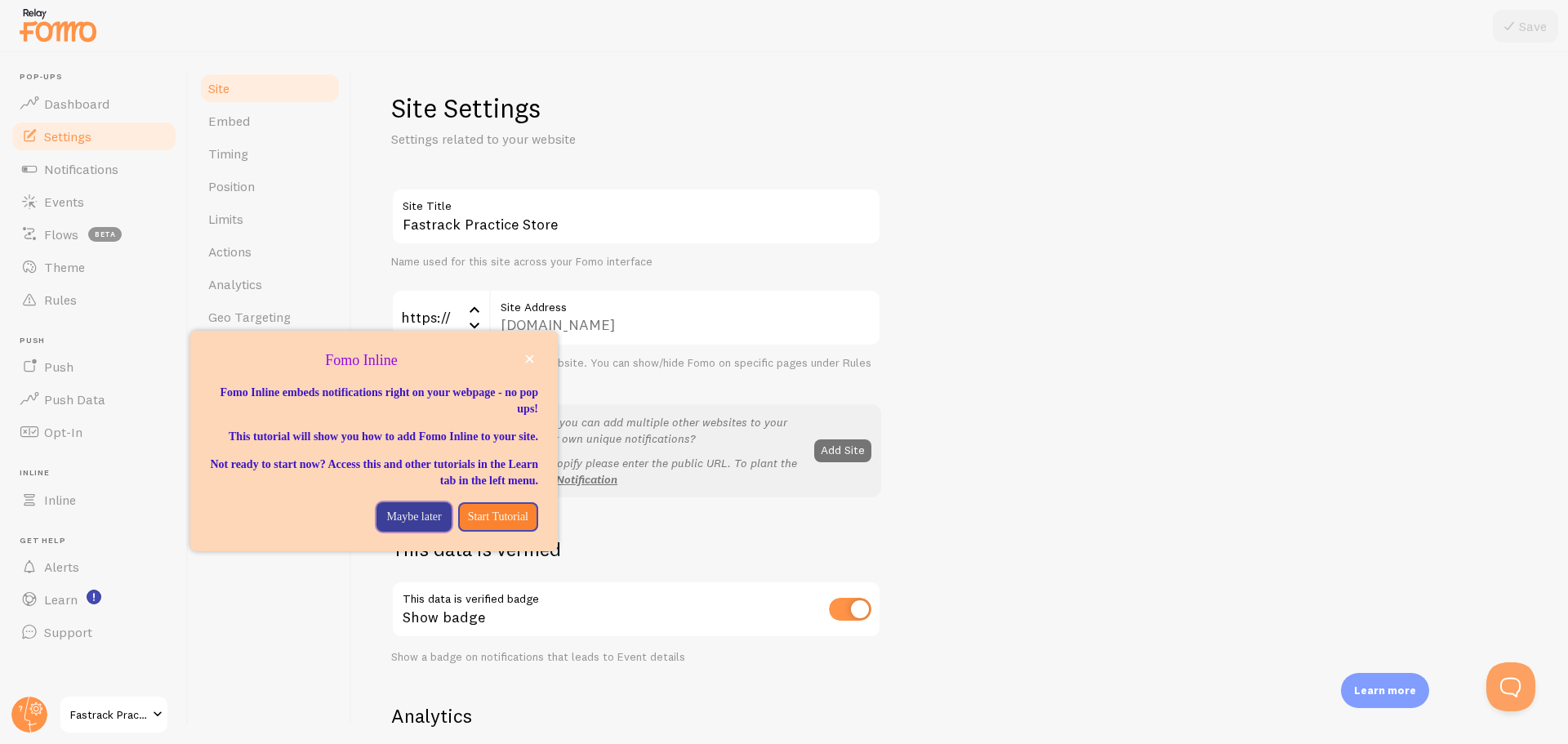
click at [408, 525] on p "Maybe later" at bounding box center [413, 517] width 55 height 16
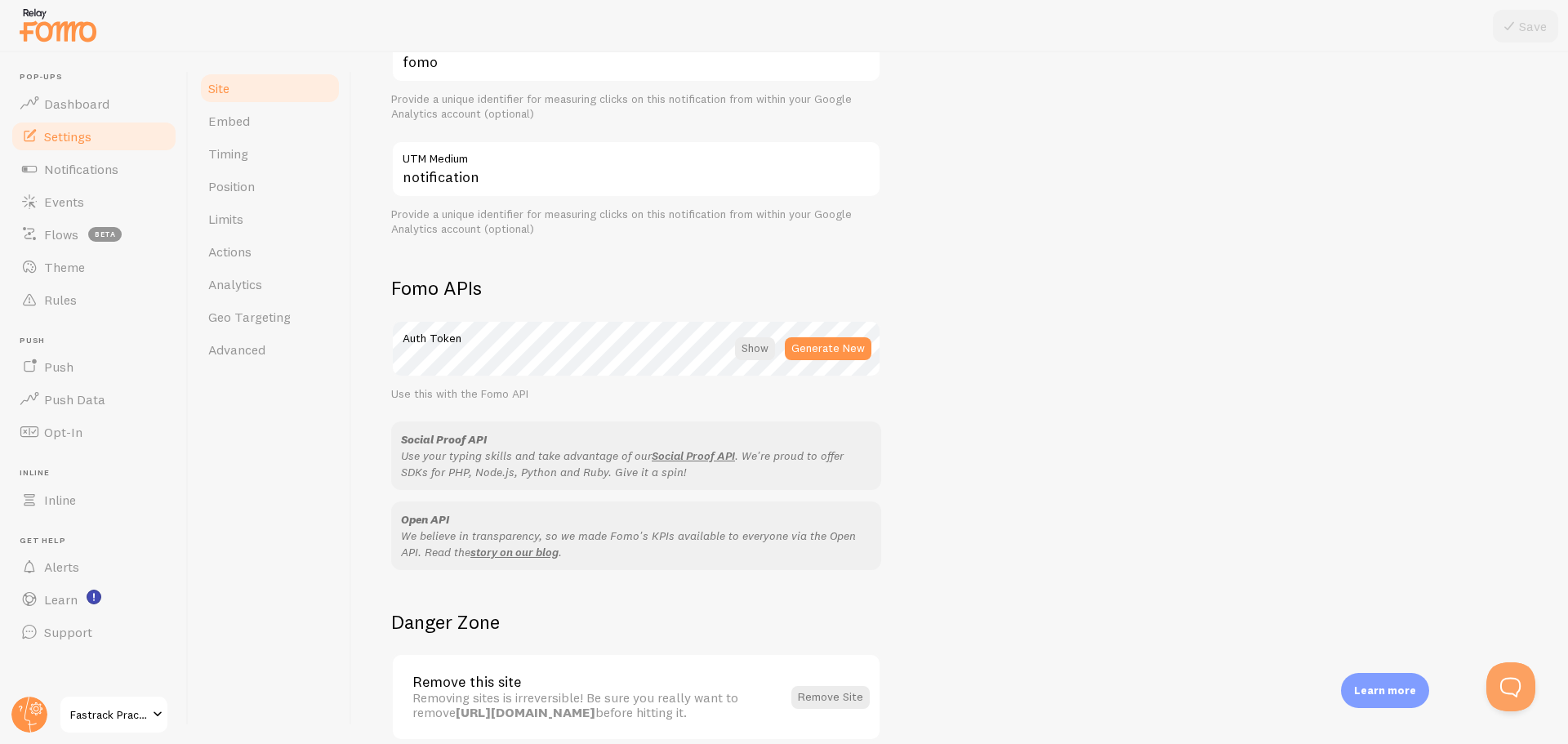
scroll to position [813, 0]
